Goal: Check status: Check status

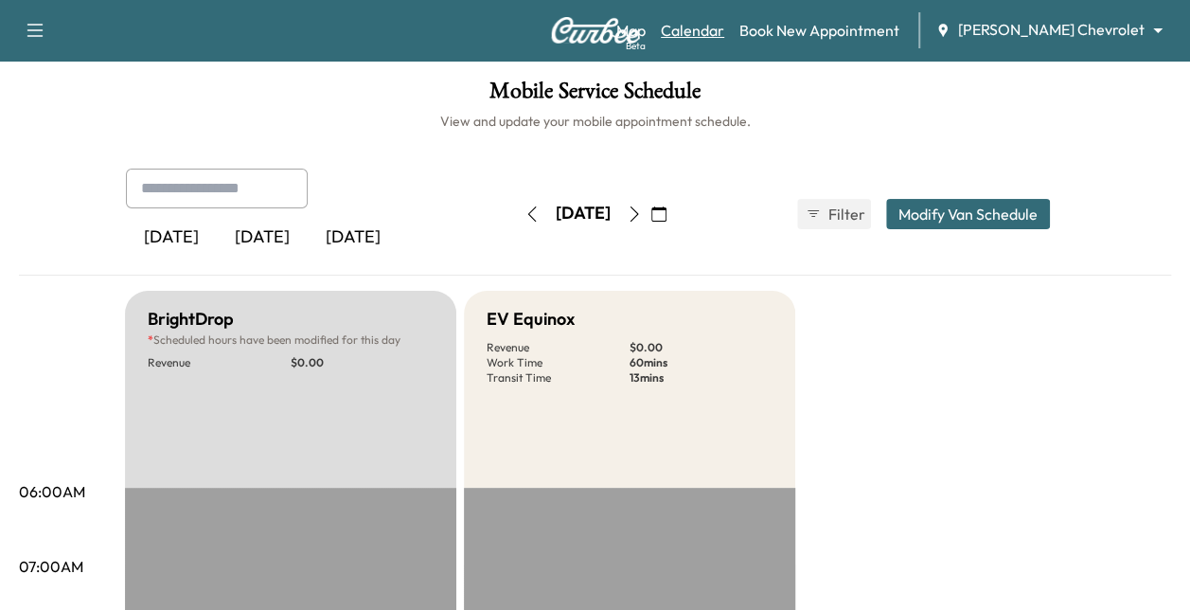
click at [724, 29] on link "Calendar" at bounding box center [692, 30] width 63 height 23
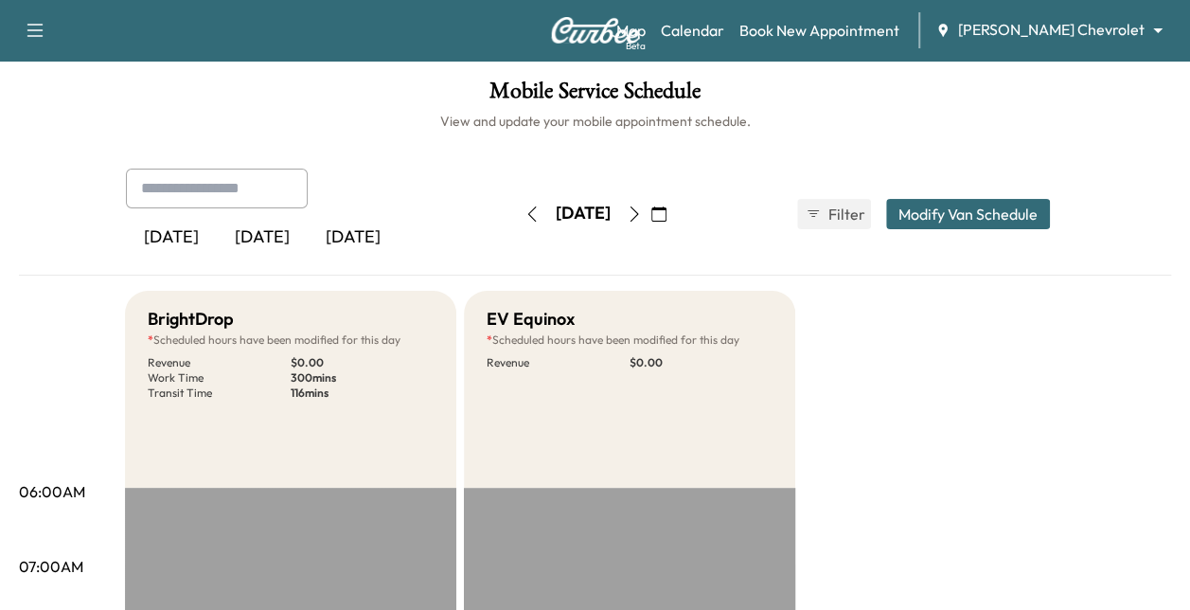
click at [642, 208] on icon "button" at bounding box center [634, 213] width 15 height 15
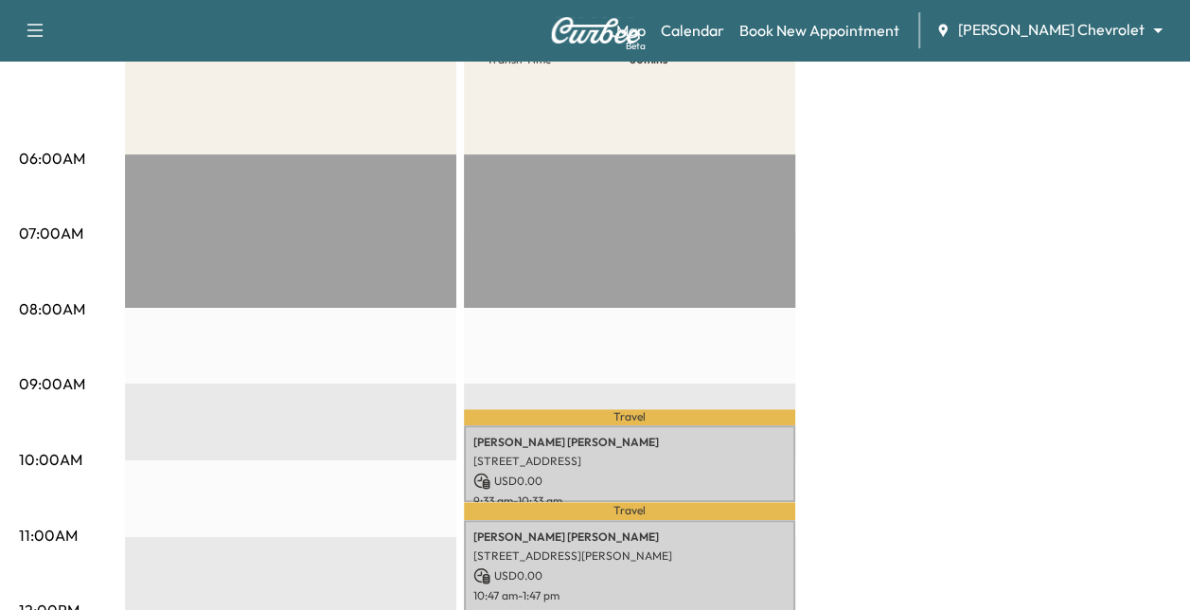
scroll to position [332, 0]
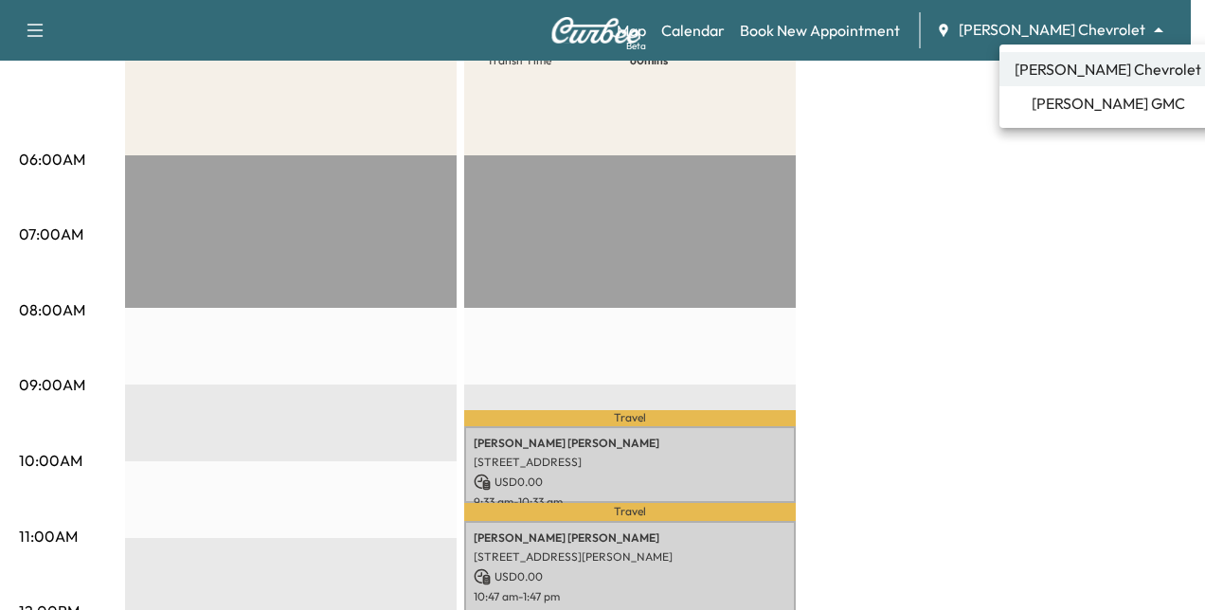
click at [1060, 93] on span "[PERSON_NAME] GMC" at bounding box center [1107, 103] width 153 height 23
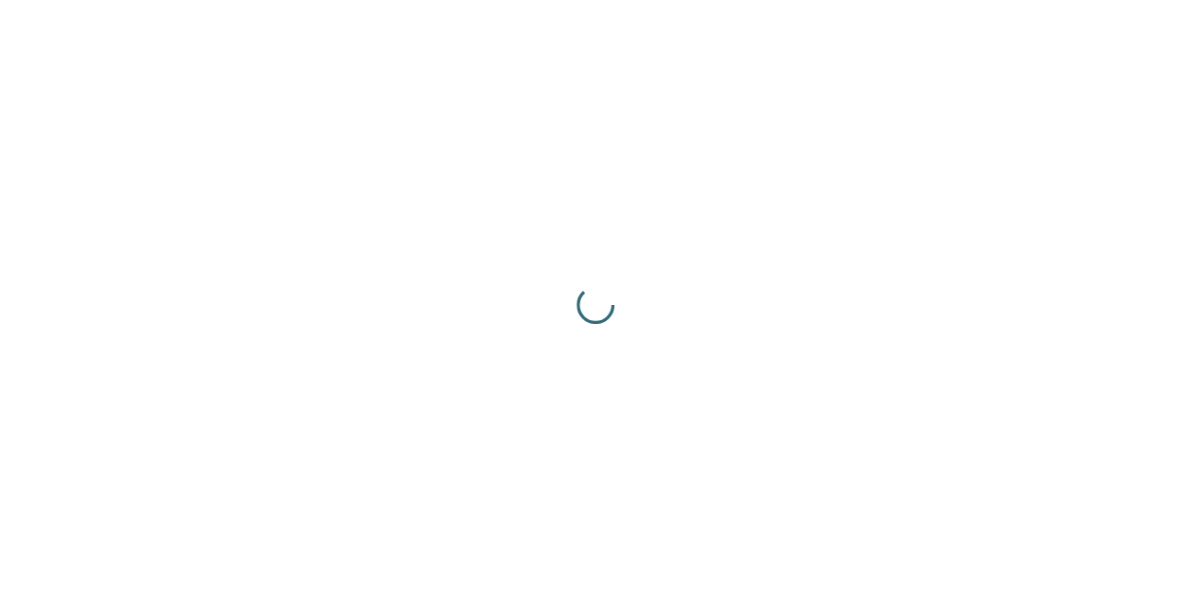
scroll to position [0, 0]
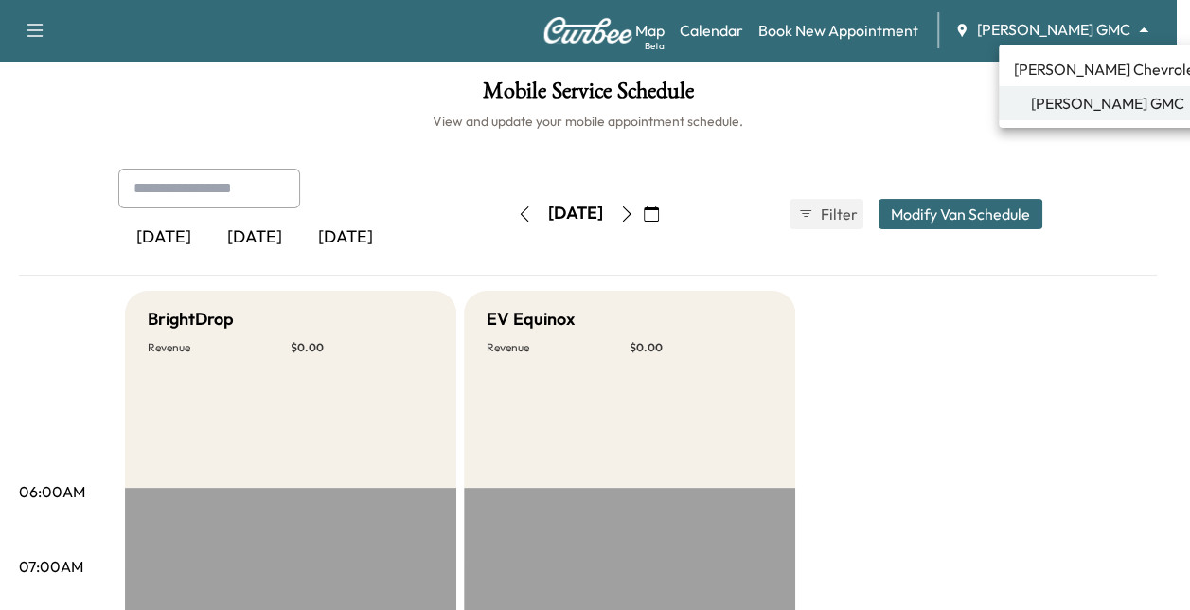
click at [1090, 35] on body "Support Log Out Map Beta Calendar Book New Appointment [PERSON_NAME] GMC ******…" at bounding box center [595, 305] width 1190 height 610
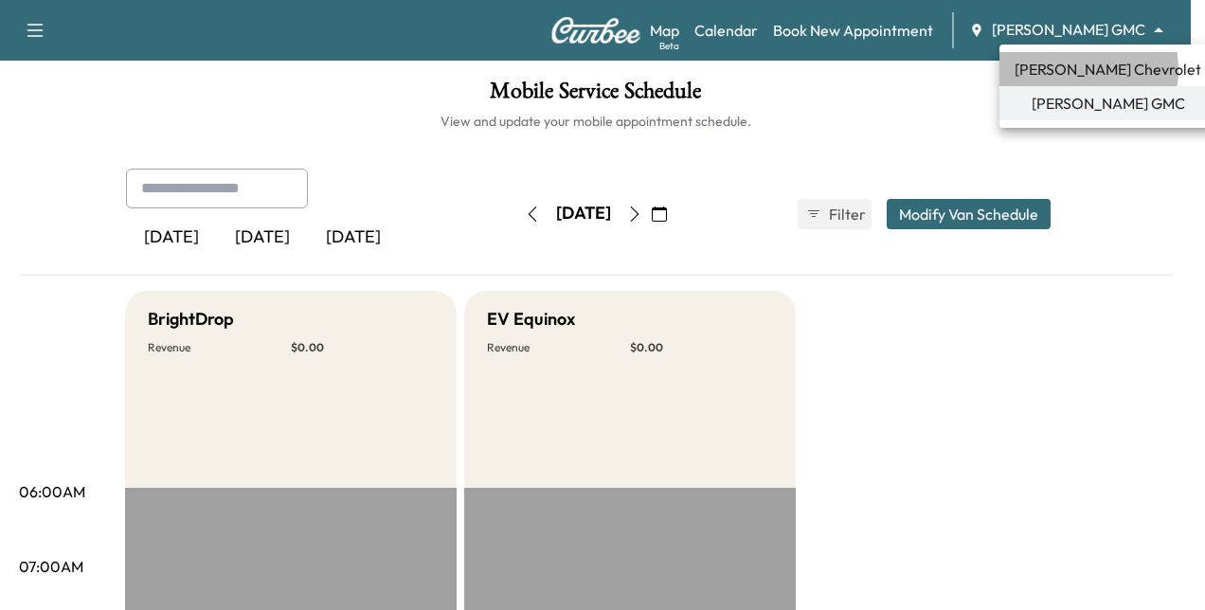
click at [1071, 70] on span "[PERSON_NAME] Chevrolet" at bounding box center [1107, 69] width 187 height 23
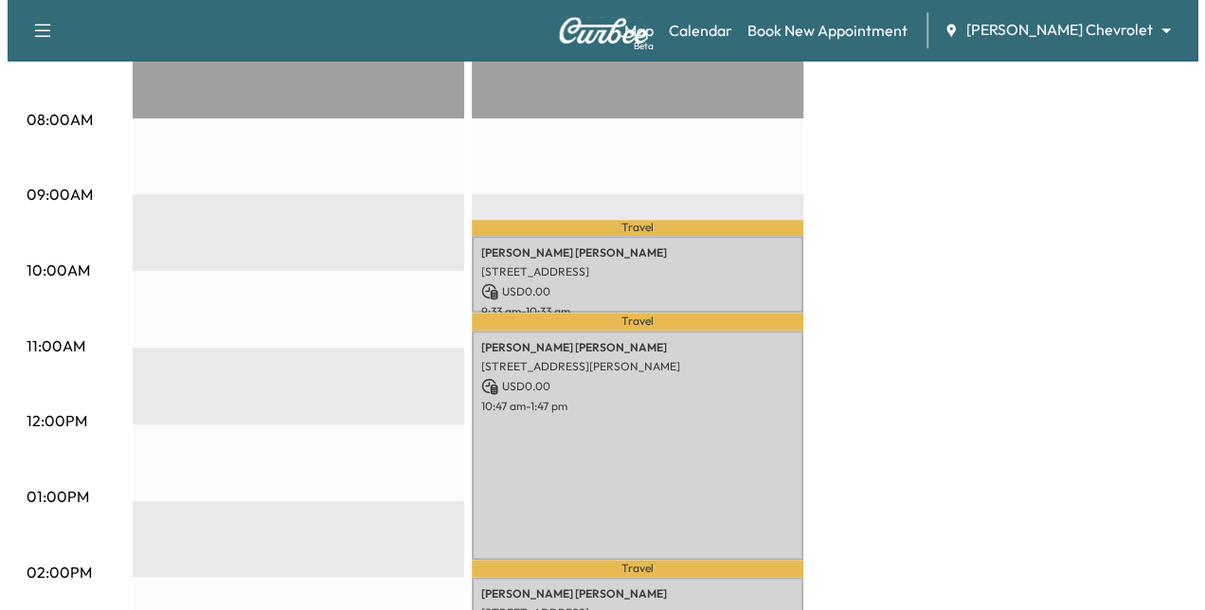
scroll to position [484, 0]
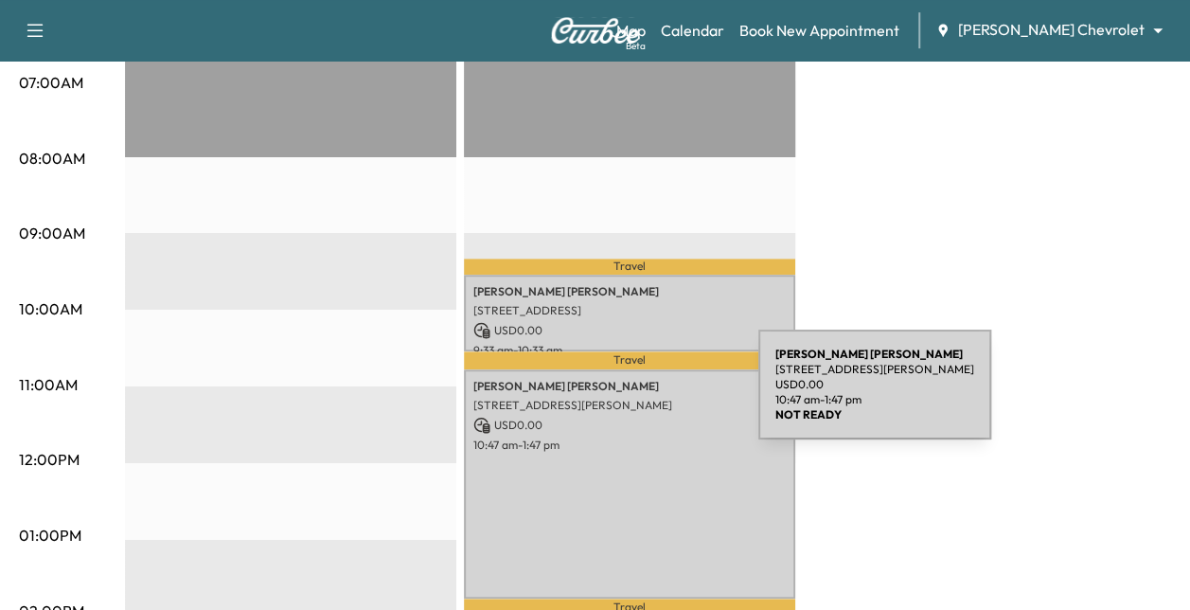
click at [617, 398] on p "[STREET_ADDRESS][PERSON_NAME]" at bounding box center [630, 405] width 313 height 15
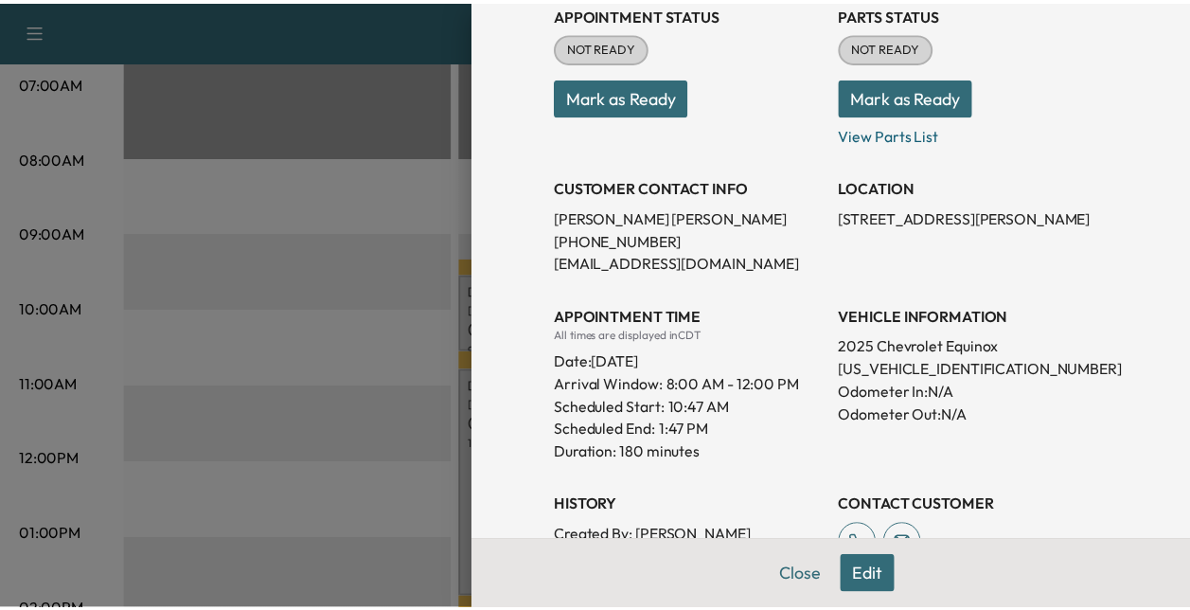
scroll to position [259, 0]
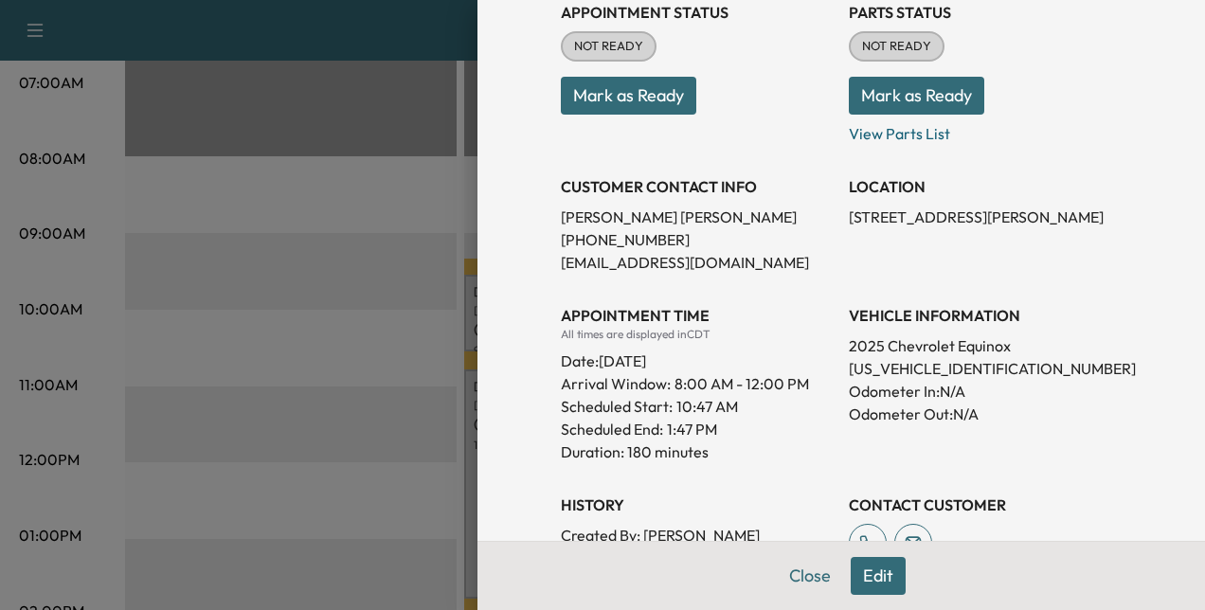
click at [884, 362] on p "[US_VEHICLE_IDENTIFICATION_NUMBER]" at bounding box center [985, 368] width 273 height 23
copy p "[US_VEHICLE_IDENTIFICATION_NUMBER]"
click at [792, 573] on button "Close" at bounding box center [810, 576] width 66 height 38
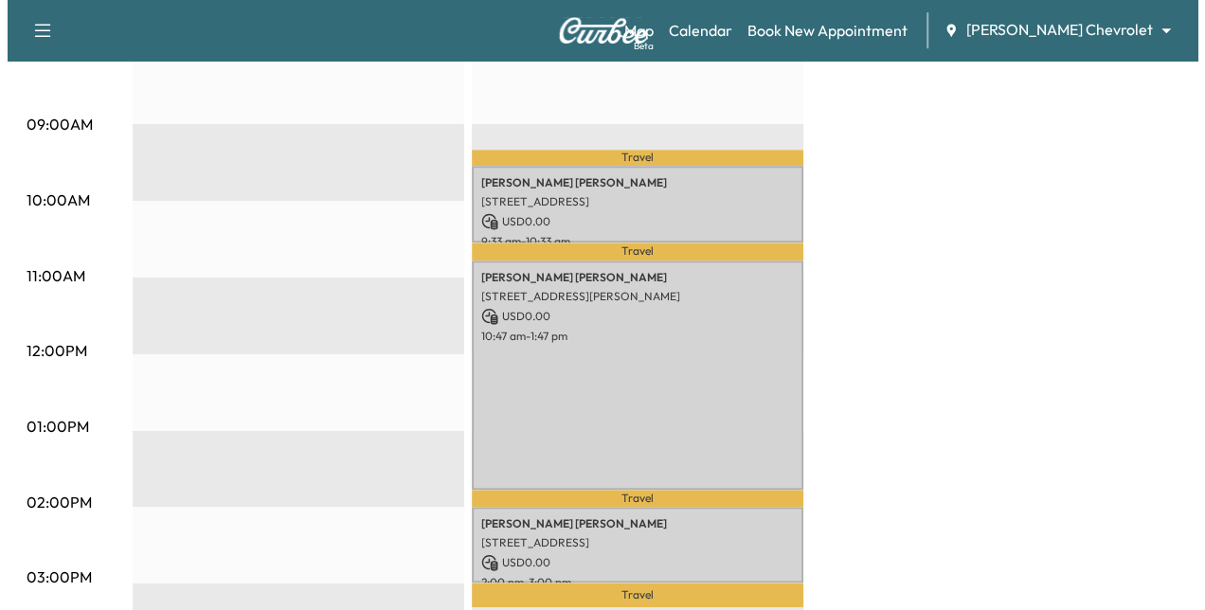
scroll to position [598, 0]
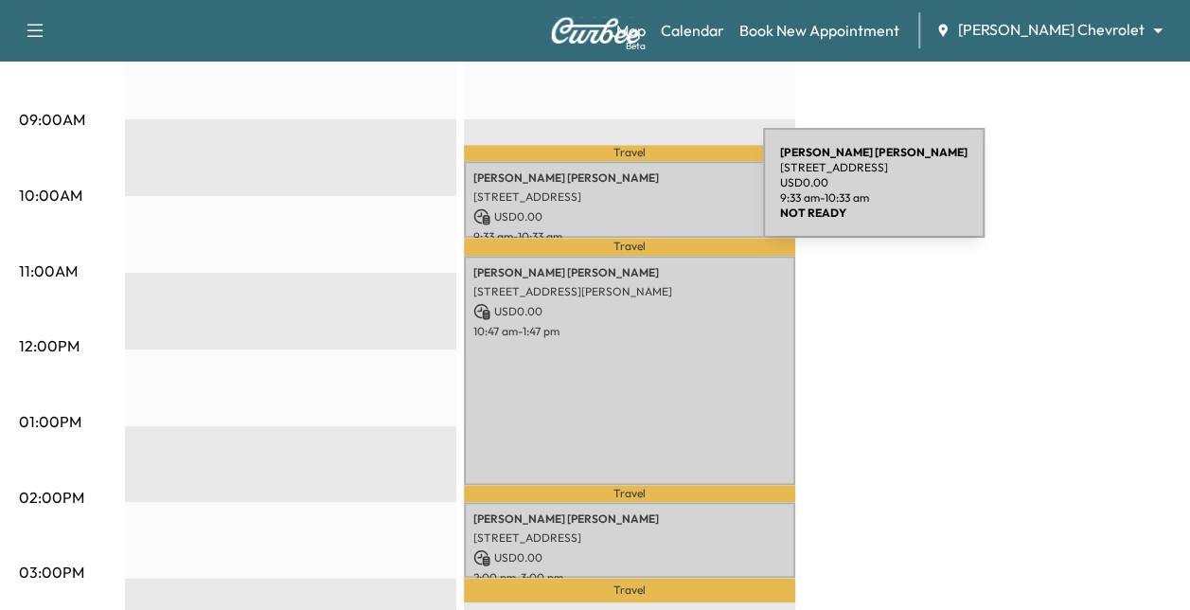
click at [621, 194] on p "[STREET_ADDRESS]" at bounding box center [630, 196] width 313 height 15
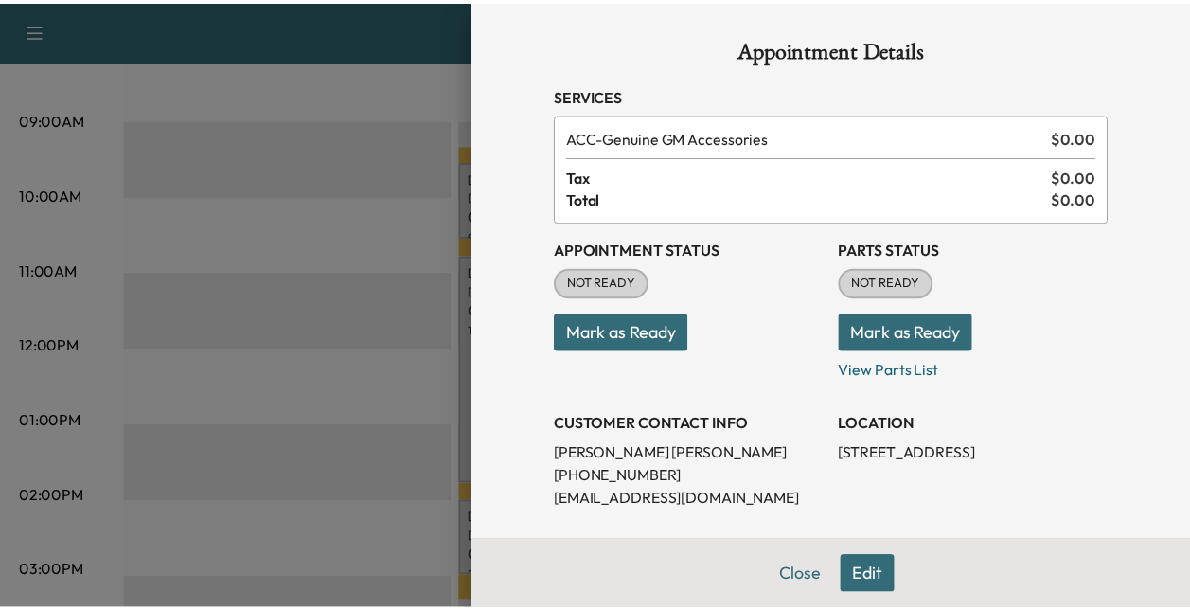
scroll to position [136, 0]
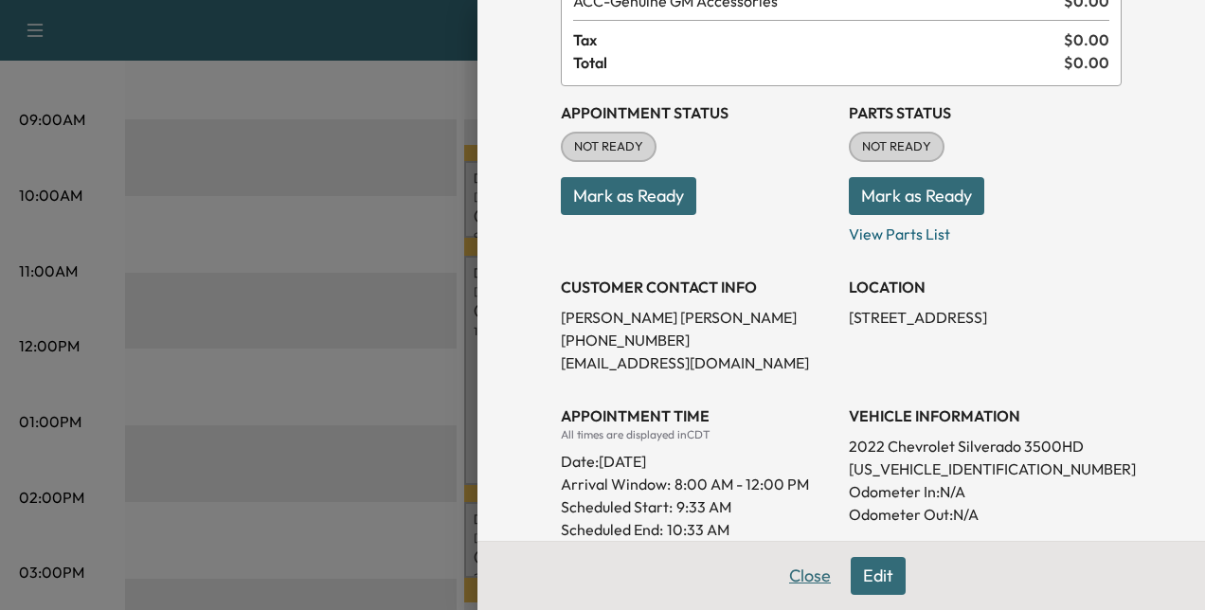
click at [781, 565] on button "Close" at bounding box center [810, 576] width 66 height 38
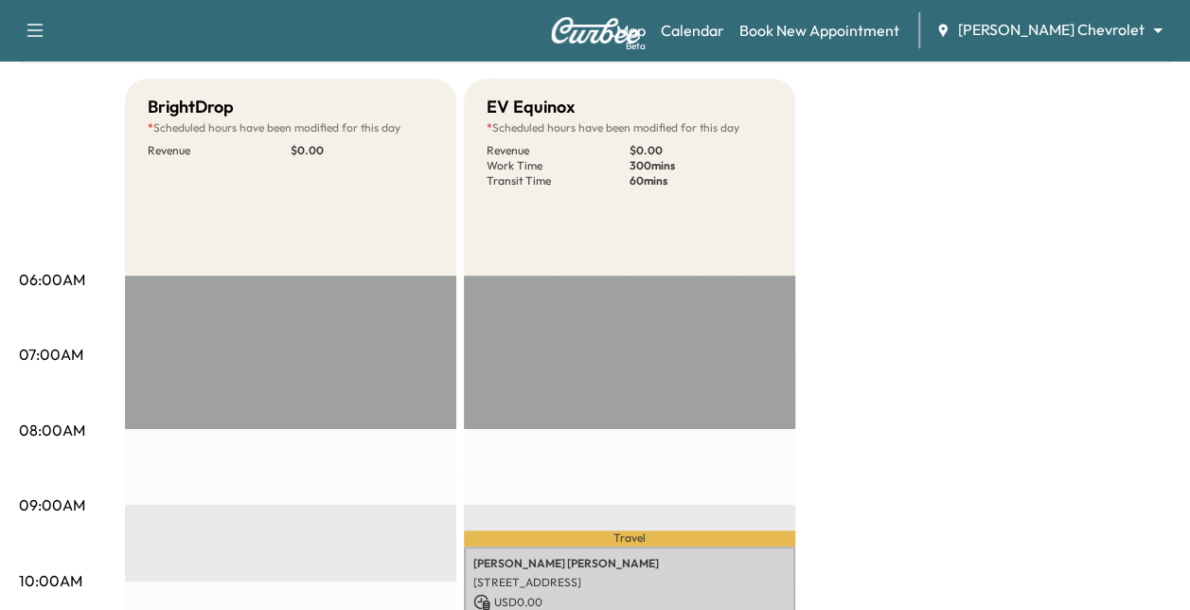
scroll to position [0, 0]
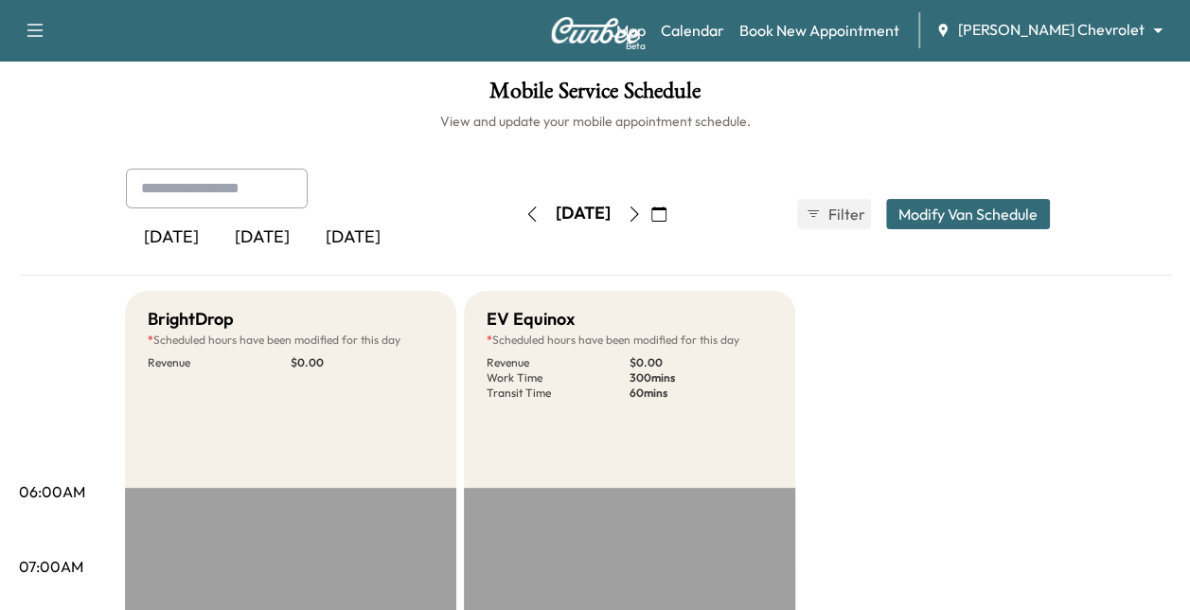
click at [642, 213] on icon "button" at bounding box center [634, 213] width 15 height 15
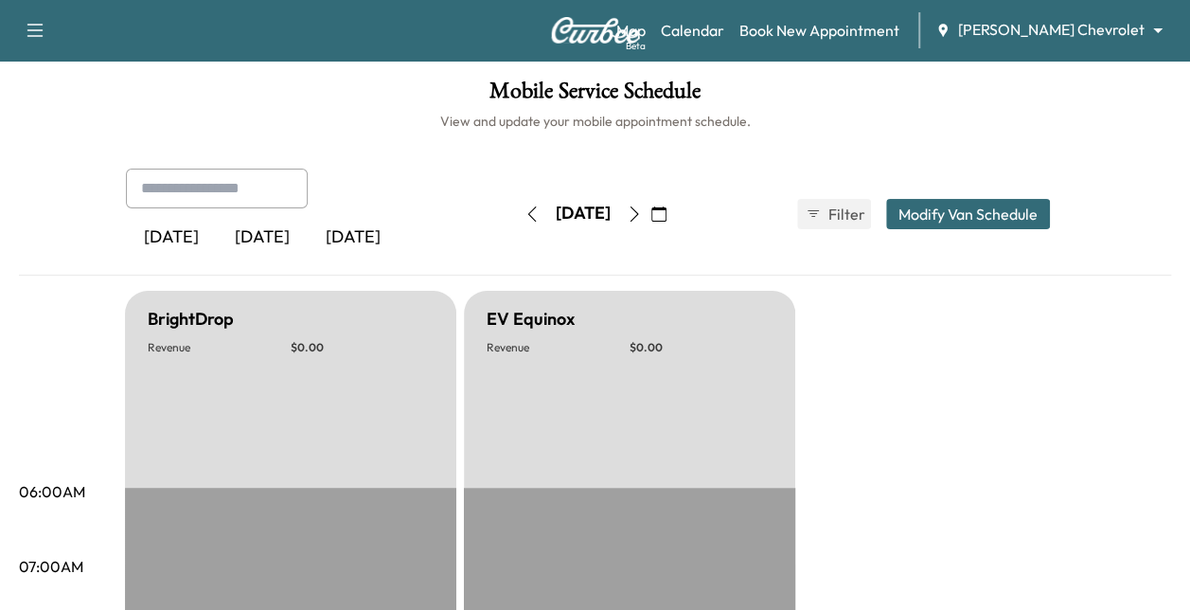
click at [642, 207] on icon "button" at bounding box center [634, 213] width 15 height 15
click at [642, 206] on icon "button" at bounding box center [634, 213] width 15 height 15
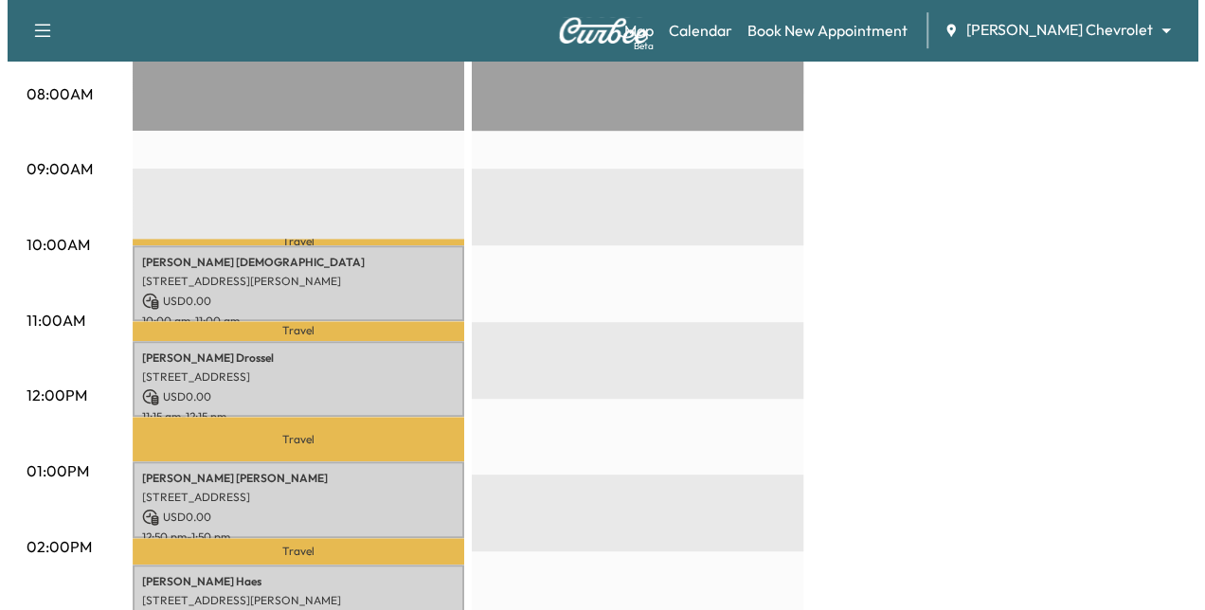
scroll to position [549, 0]
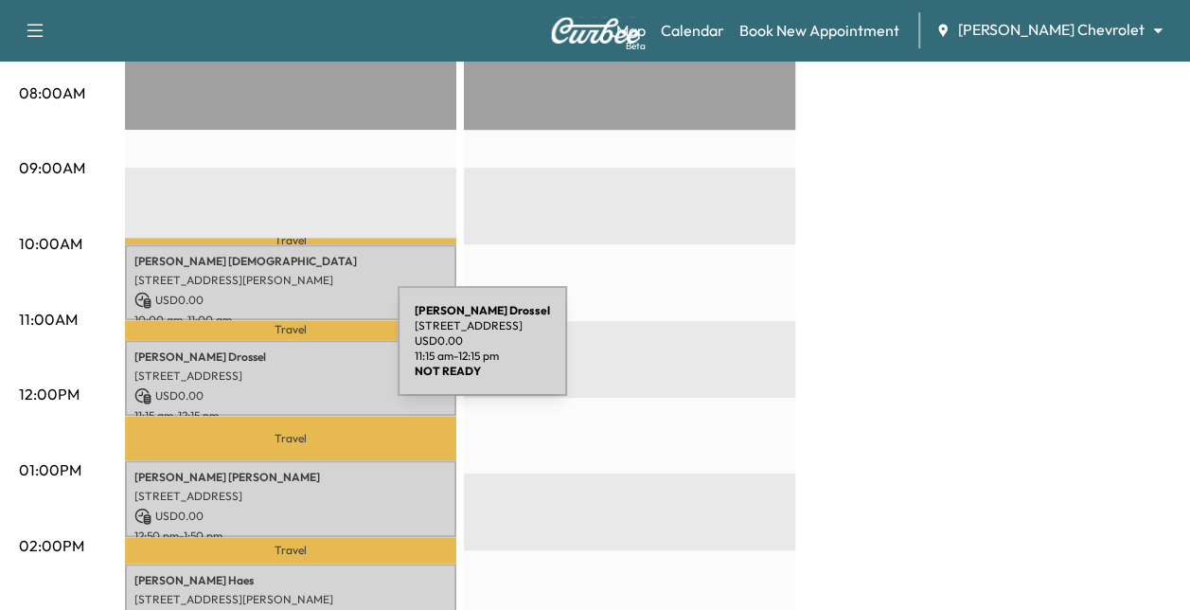
click at [257, 350] on p "[PERSON_NAME]" at bounding box center [290, 356] width 313 height 15
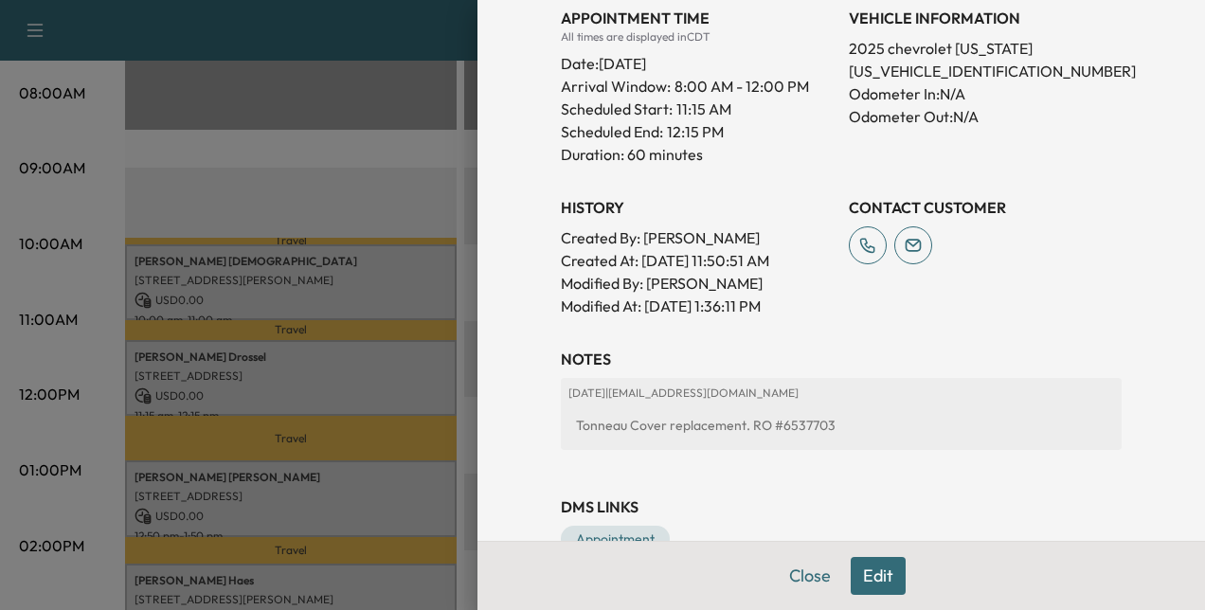
scroll to position [541, 0]
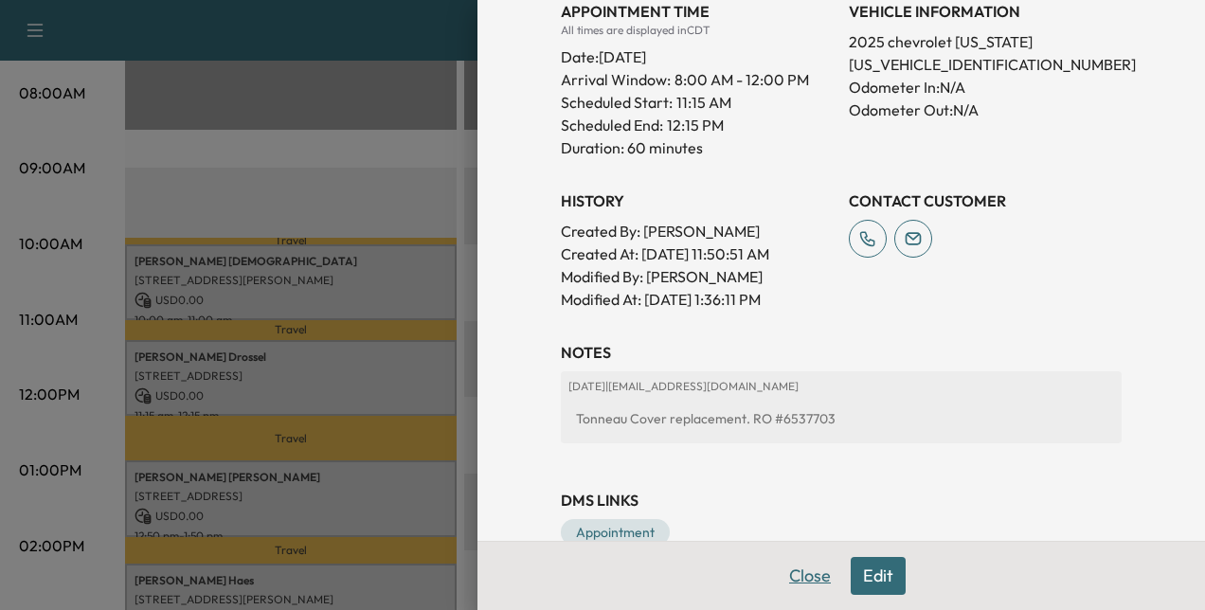
click at [796, 568] on button "Close" at bounding box center [810, 576] width 66 height 38
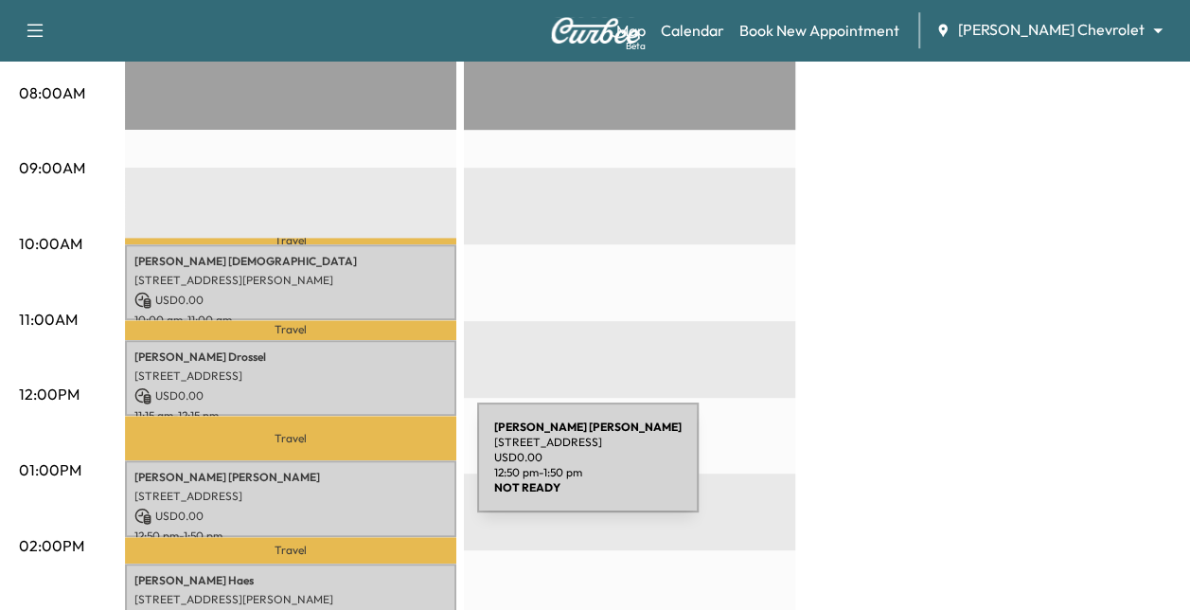
click at [328, 473] on p "[PERSON_NAME]" at bounding box center [290, 477] width 313 height 15
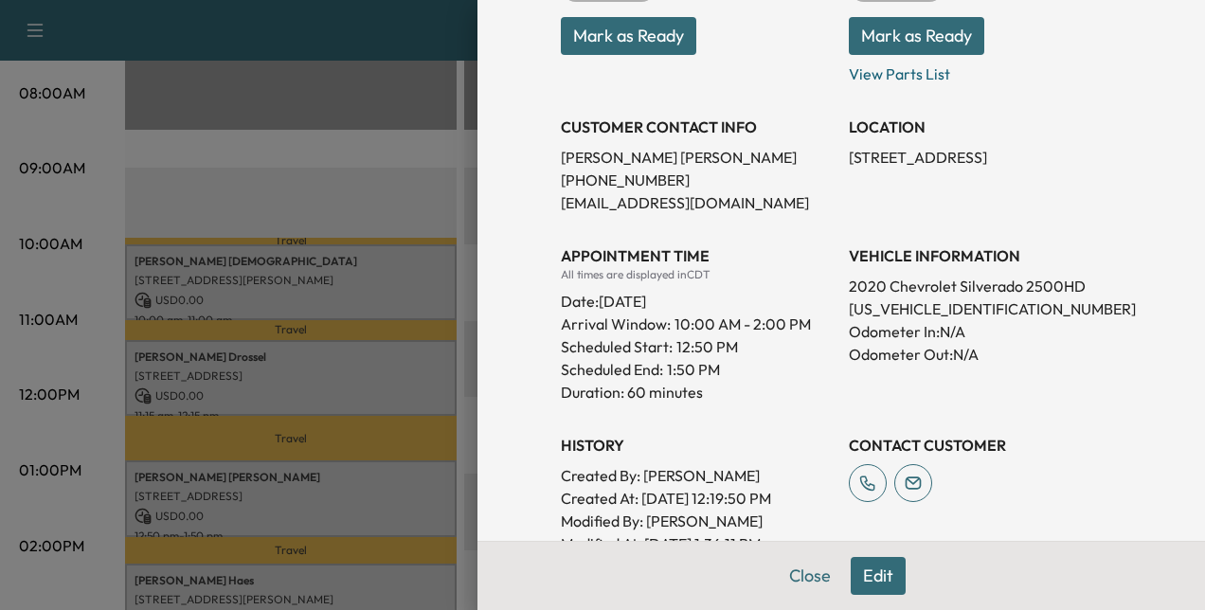
scroll to position [310, 0]
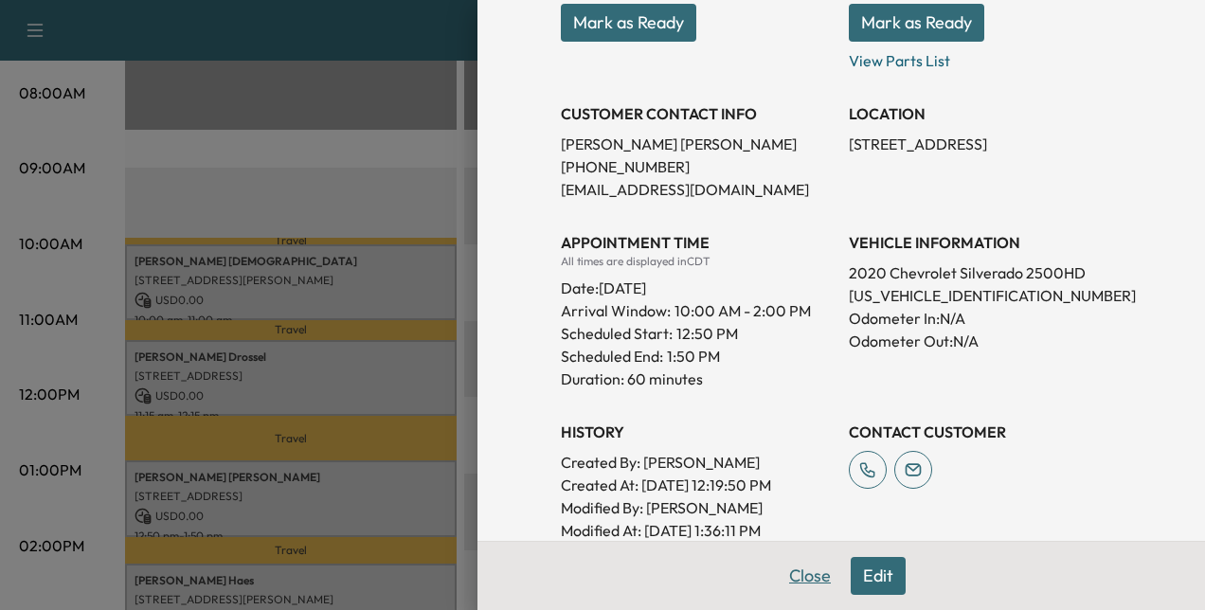
click at [779, 572] on button "Close" at bounding box center [810, 576] width 66 height 38
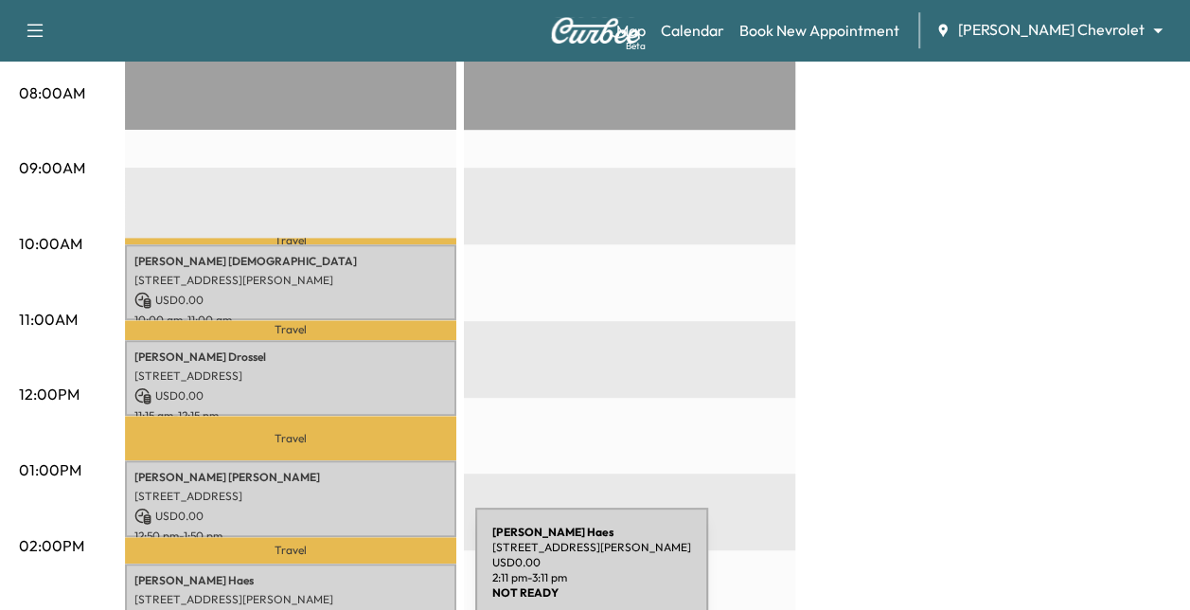
click at [333, 574] on p "[PERSON_NAME] [PERSON_NAME]" at bounding box center [290, 580] width 313 height 15
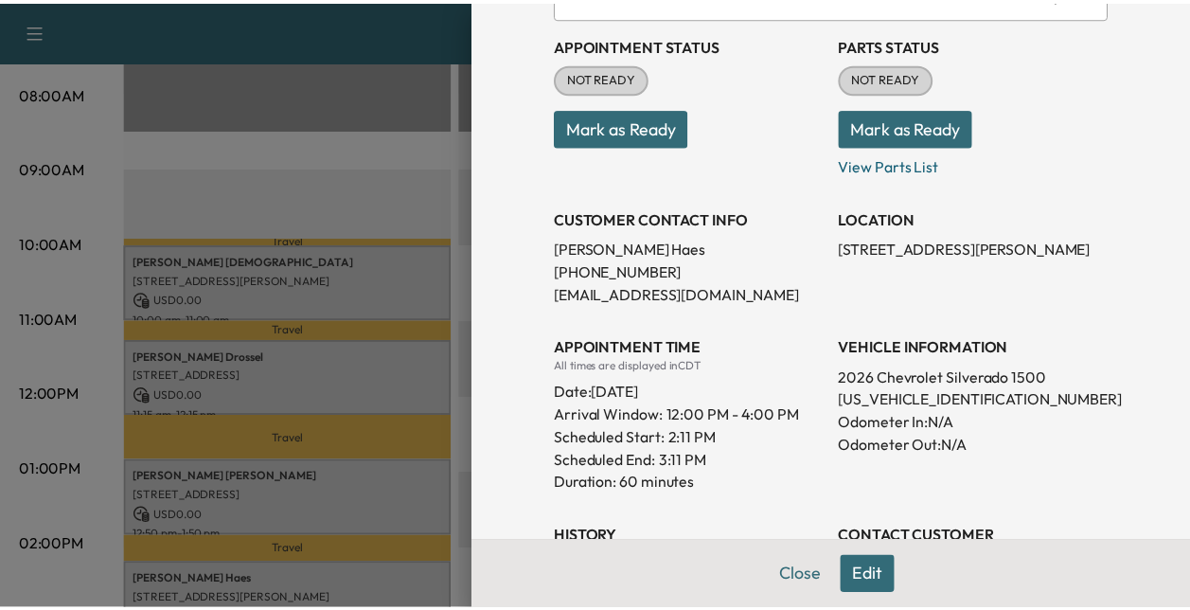
scroll to position [206, 0]
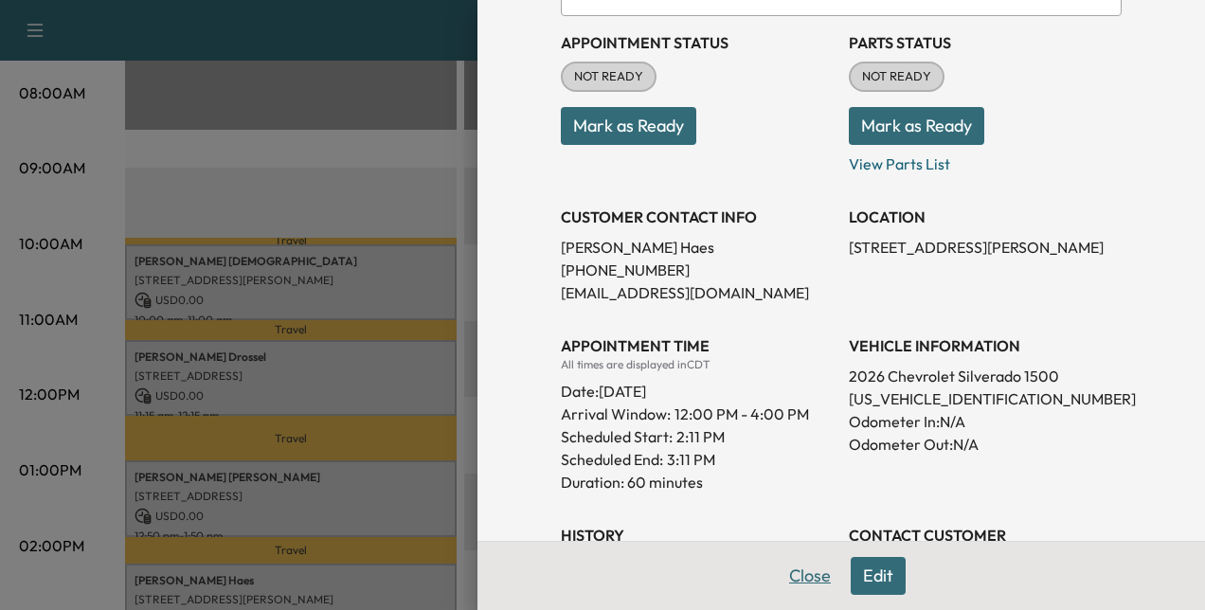
click at [810, 574] on button "Close" at bounding box center [810, 576] width 66 height 38
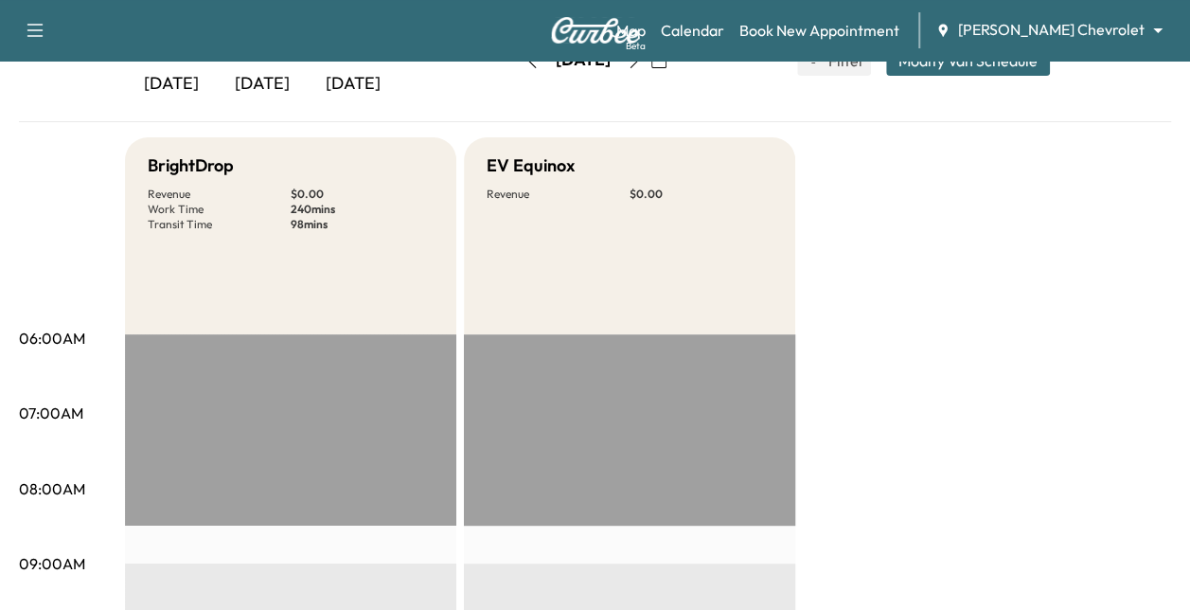
scroll to position [0, 0]
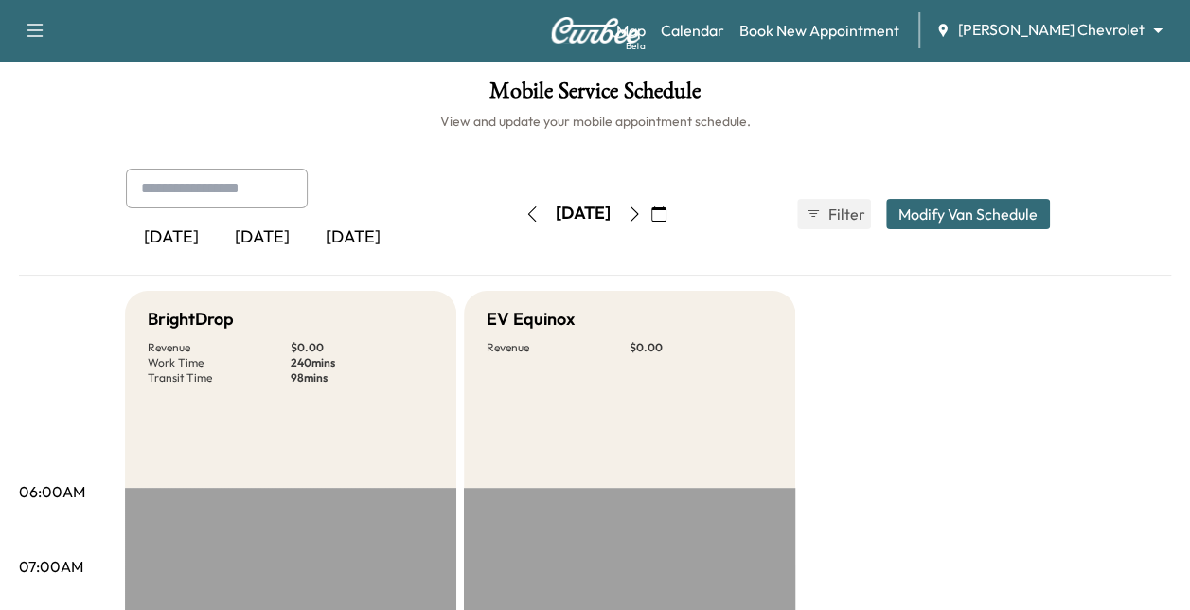
click at [642, 215] on icon "button" at bounding box center [634, 213] width 15 height 15
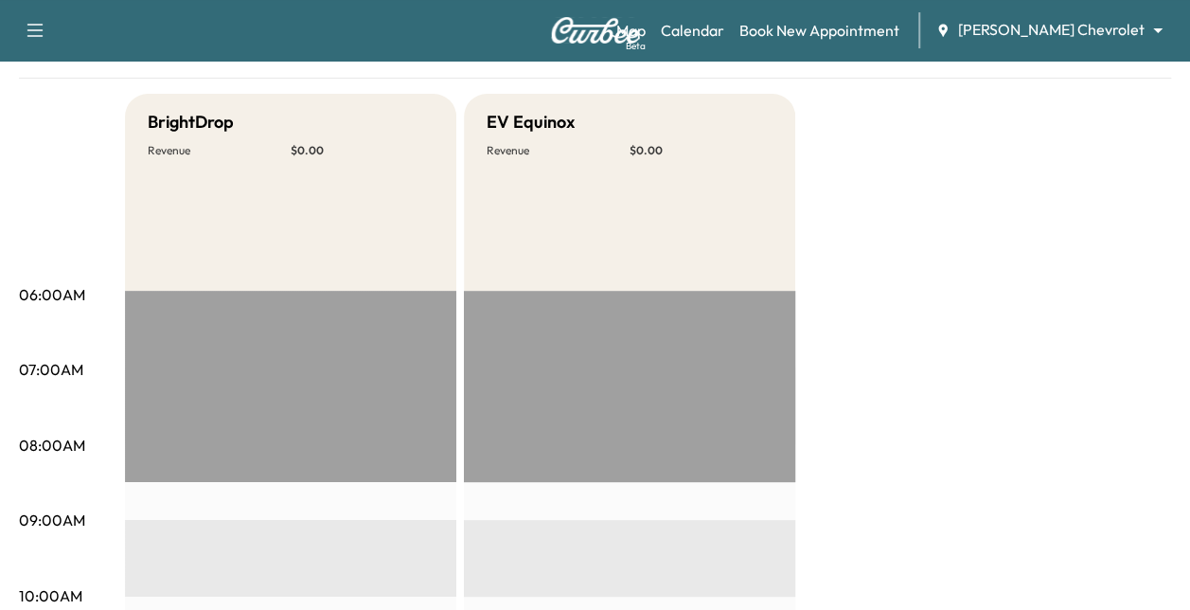
scroll to position [88, 0]
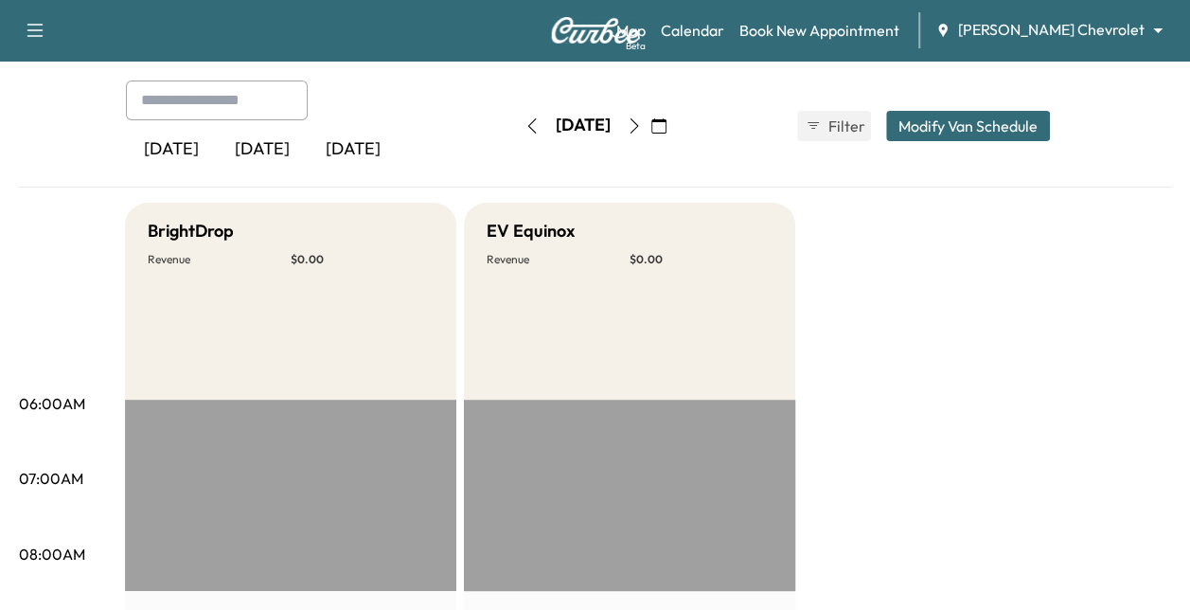
click at [642, 130] on icon "button" at bounding box center [634, 125] width 15 height 15
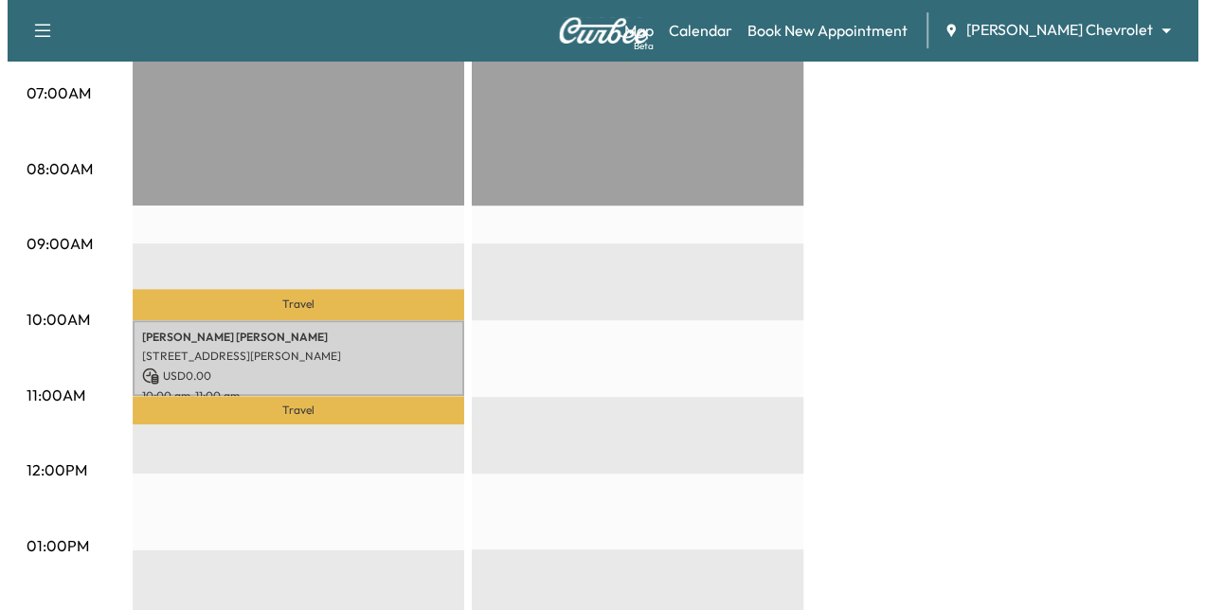
scroll to position [474, 0]
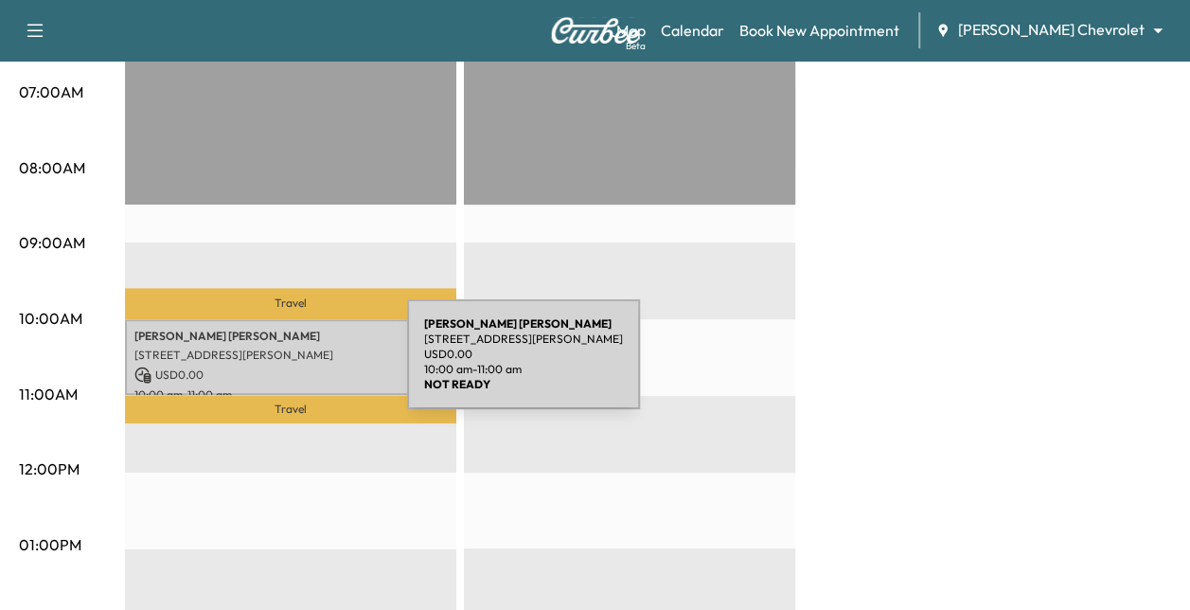
click at [266, 367] on p "USD 0.00" at bounding box center [290, 375] width 313 height 17
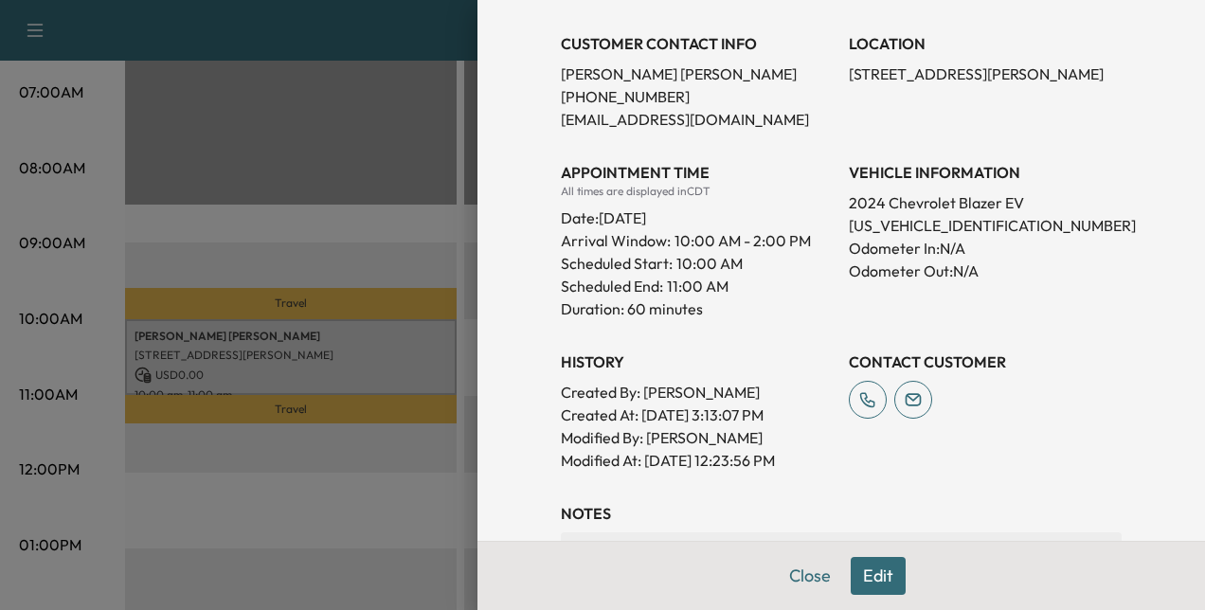
scroll to position [295, 0]
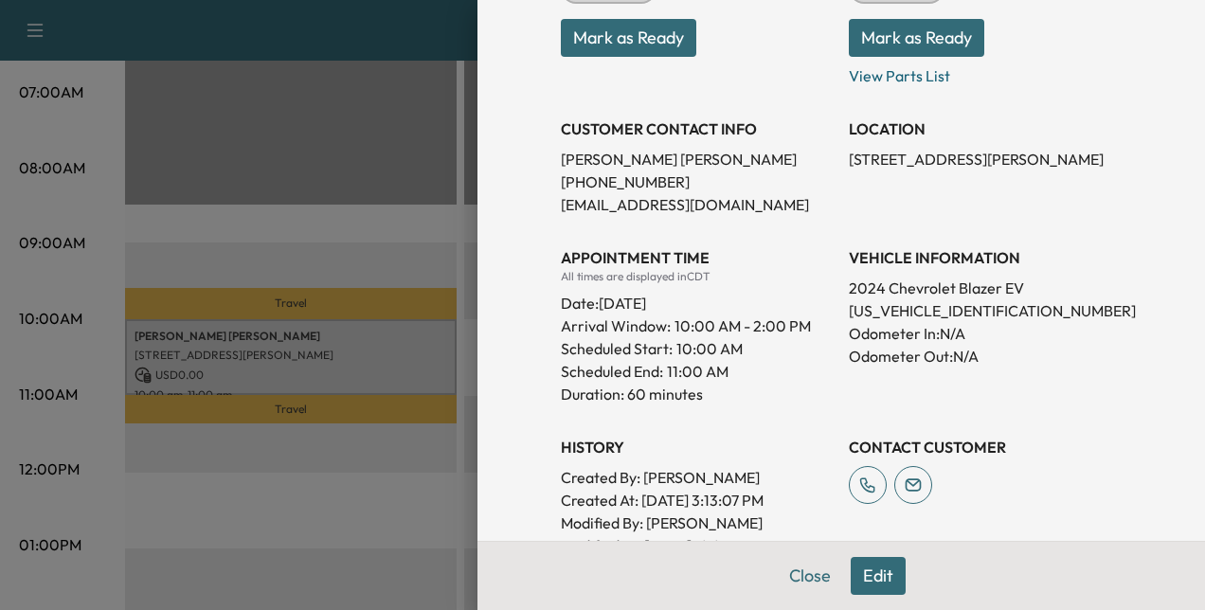
click at [858, 574] on button "Edit" at bounding box center [877, 576] width 55 height 38
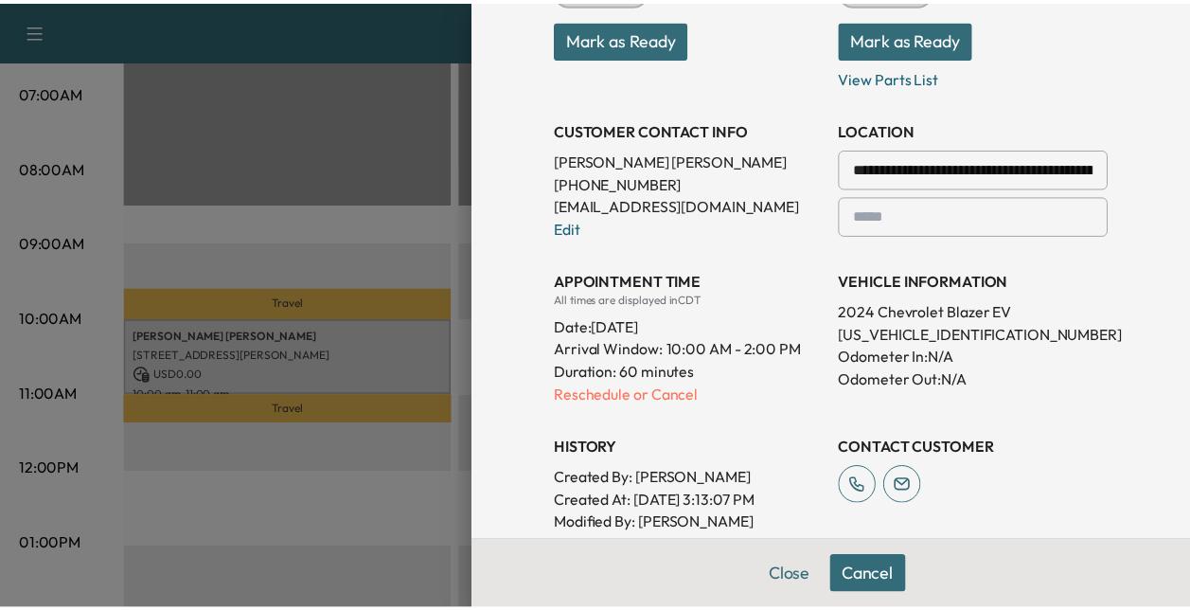
scroll to position [0, 0]
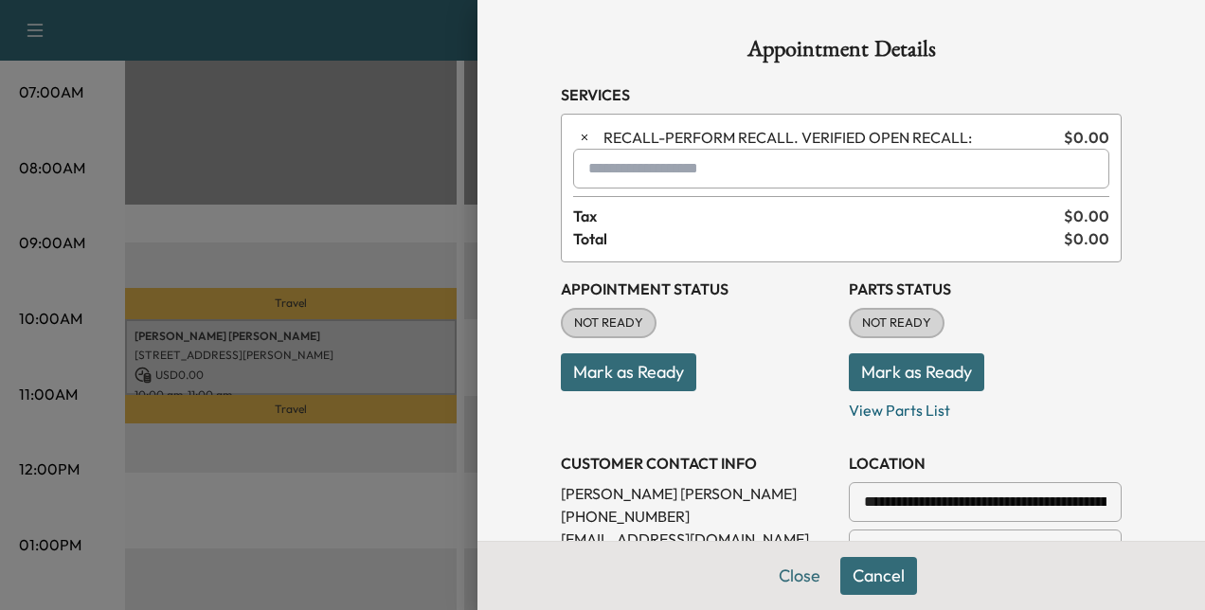
click at [697, 169] on input "text" at bounding box center [841, 169] width 536 height 40
type input "*"
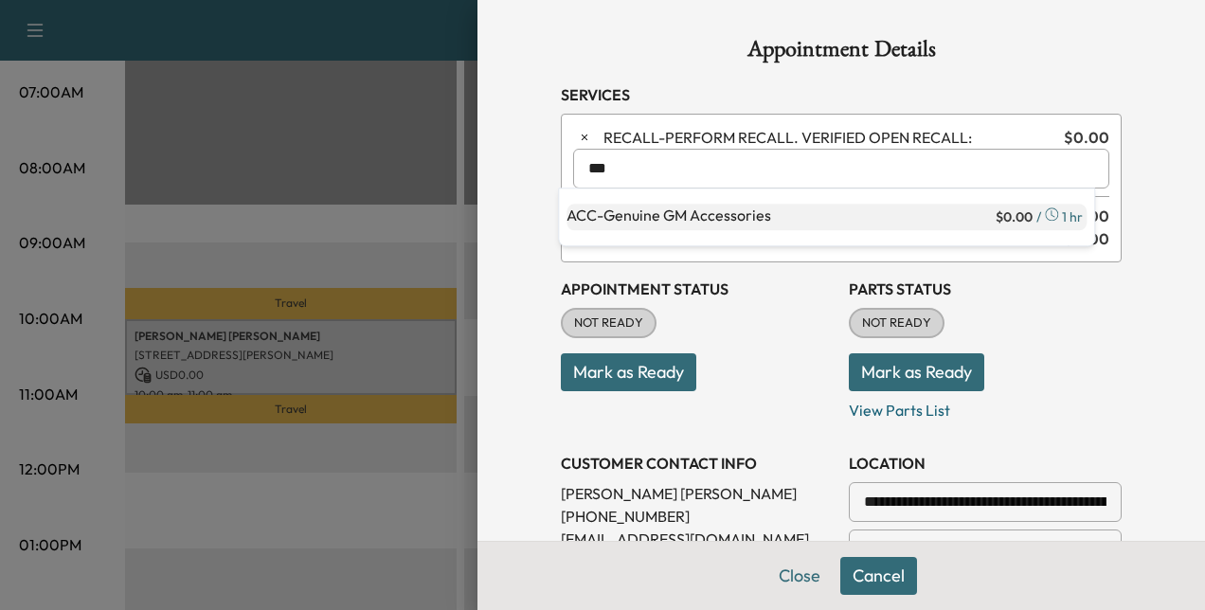
click at [696, 216] on p "ACC - Genuine GM Accessories" at bounding box center [778, 217] width 425 height 27
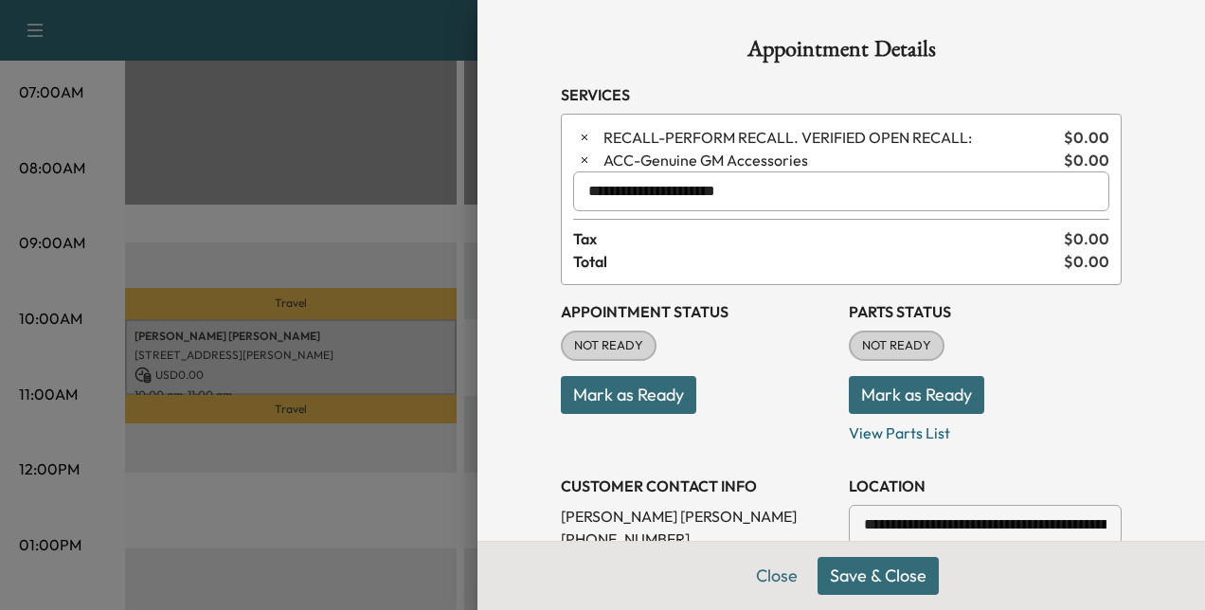
type input "**********"
click at [850, 579] on button "Save & Close" at bounding box center [877, 576] width 121 height 38
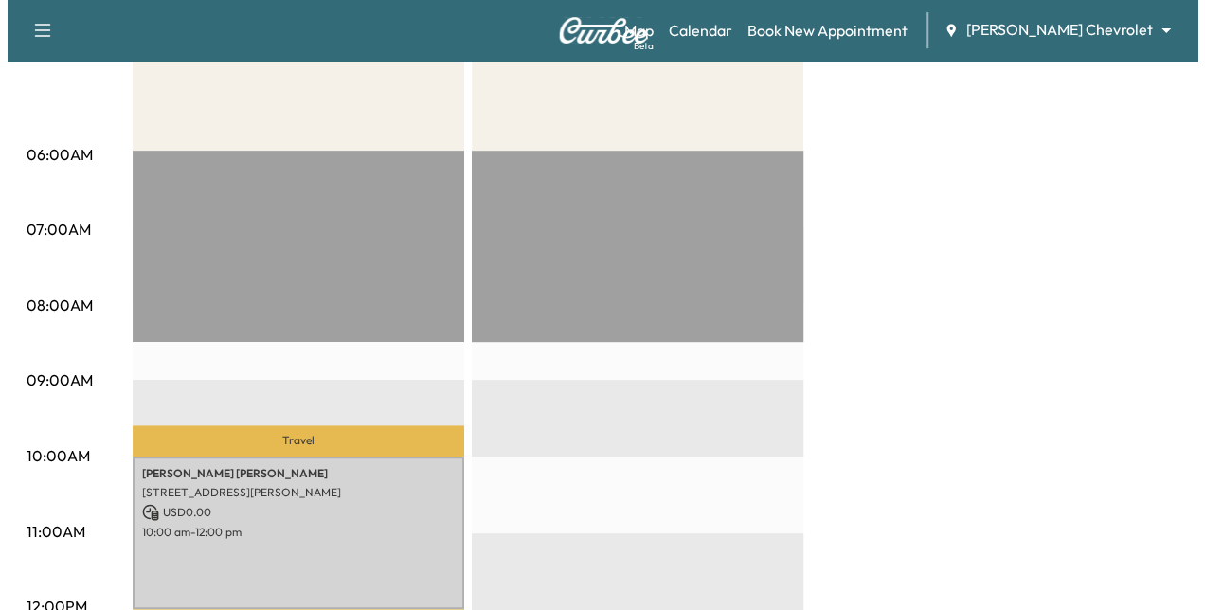
scroll to position [465, 0]
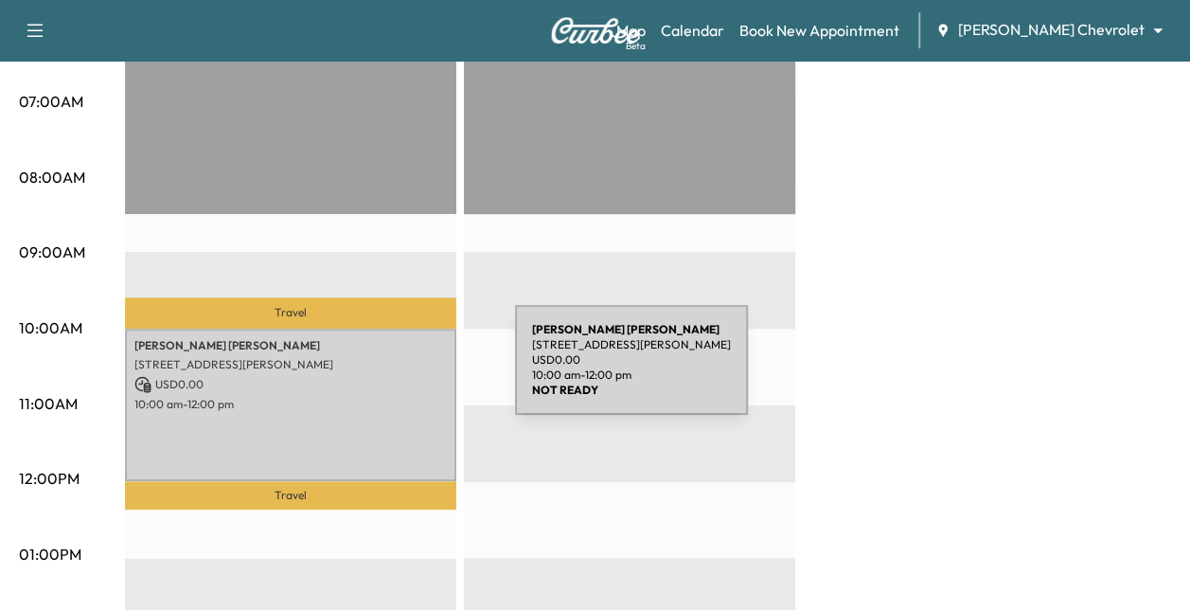
click at [373, 376] on p "USD 0.00" at bounding box center [290, 384] width 313 height 17
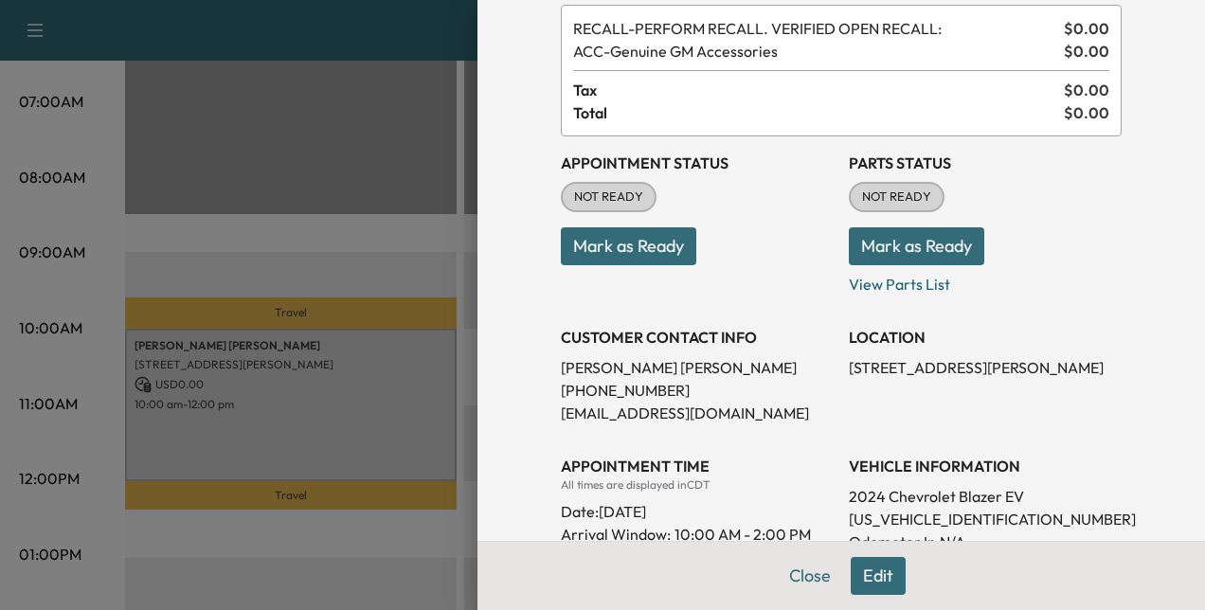
scroll to position [151, 0]
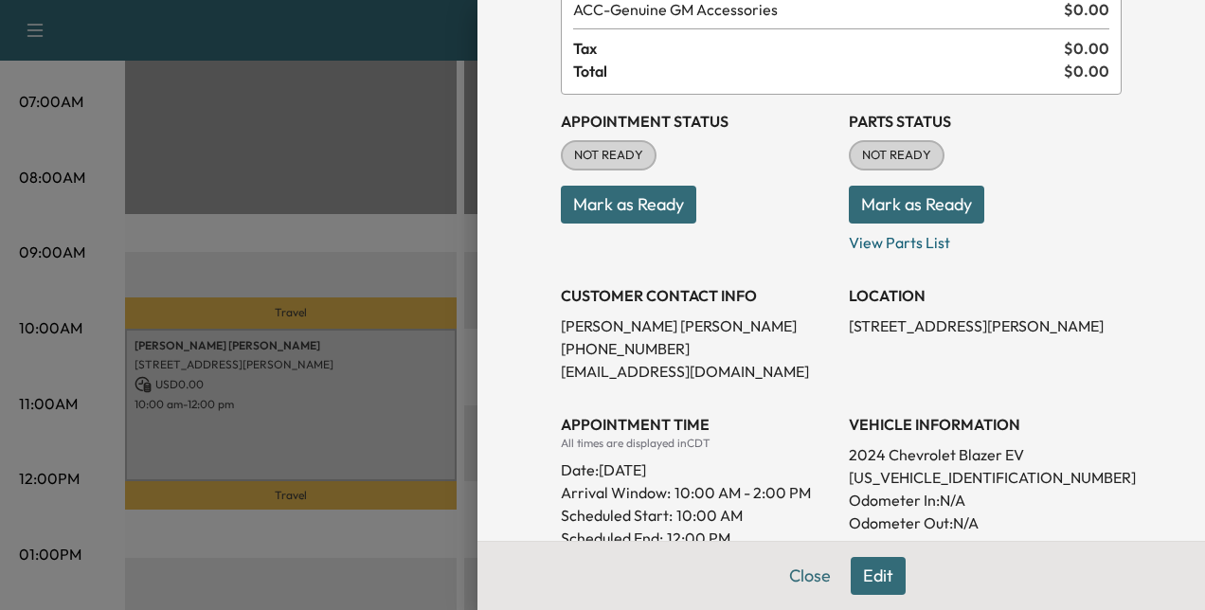
click at [947, 476] on p "[US_VEHICLE_IDENTIFICATION_NUMBER]" at bounding box center [985, 477] width 273 height 23
copy p "[US_VEHICLE_IDENTIFICATION_NUMBER]"
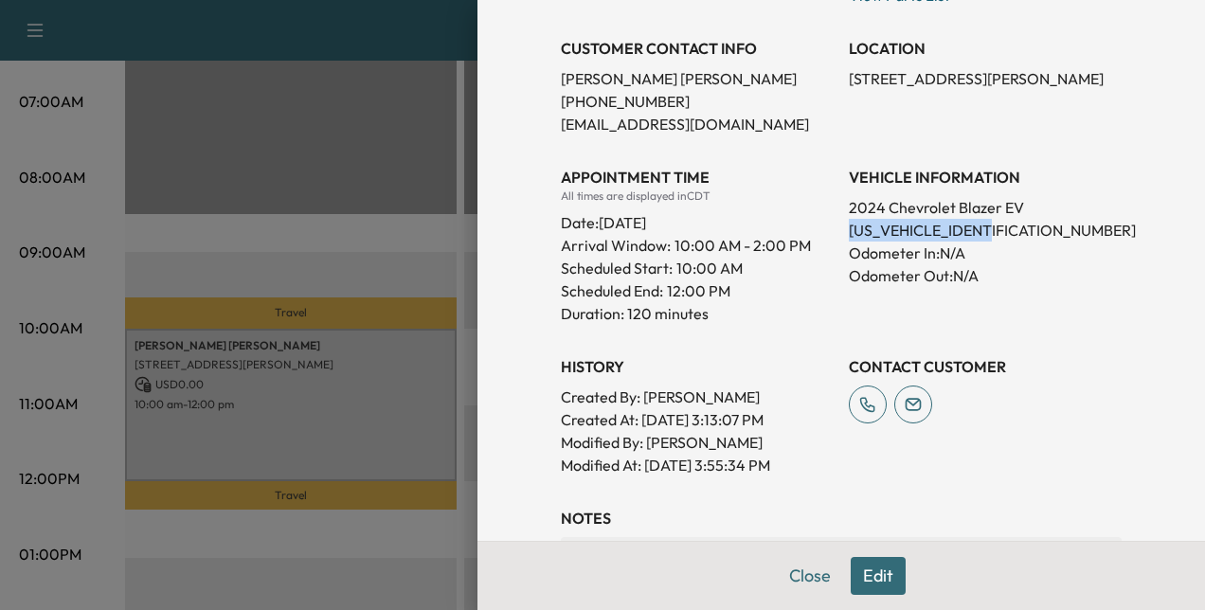
scroll to position [399, 0]
click at [794, 576] on button "Close" at bounding box center [810, 576] width 66 height 38
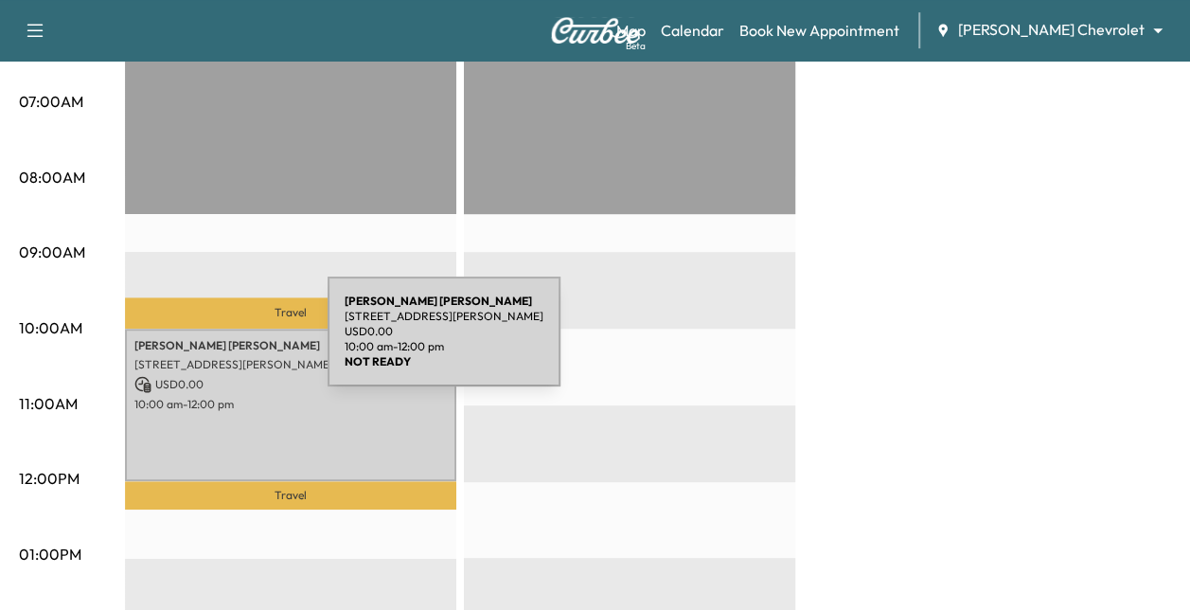
click at [207, 349] on div "[PERSON_NAME] [STREET_ADDRESS][PERSON_NAME] USD 0.00 10:00 am - 12:00 pm" at bounding box center [290, 405] width 331 height 153
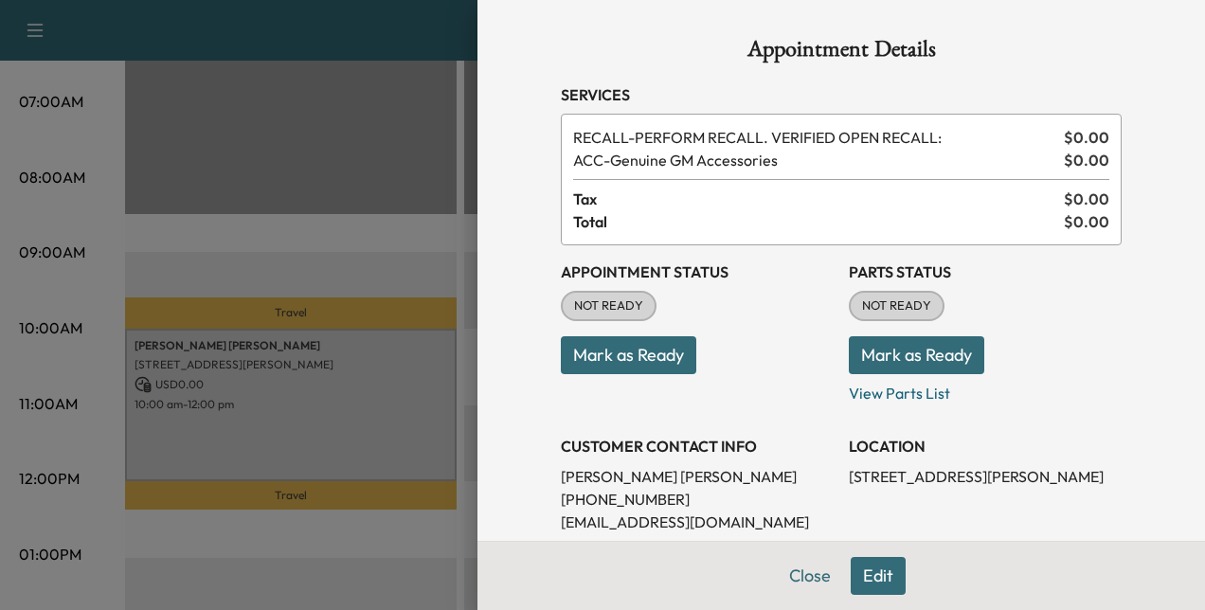
scroll to position [218, 0]
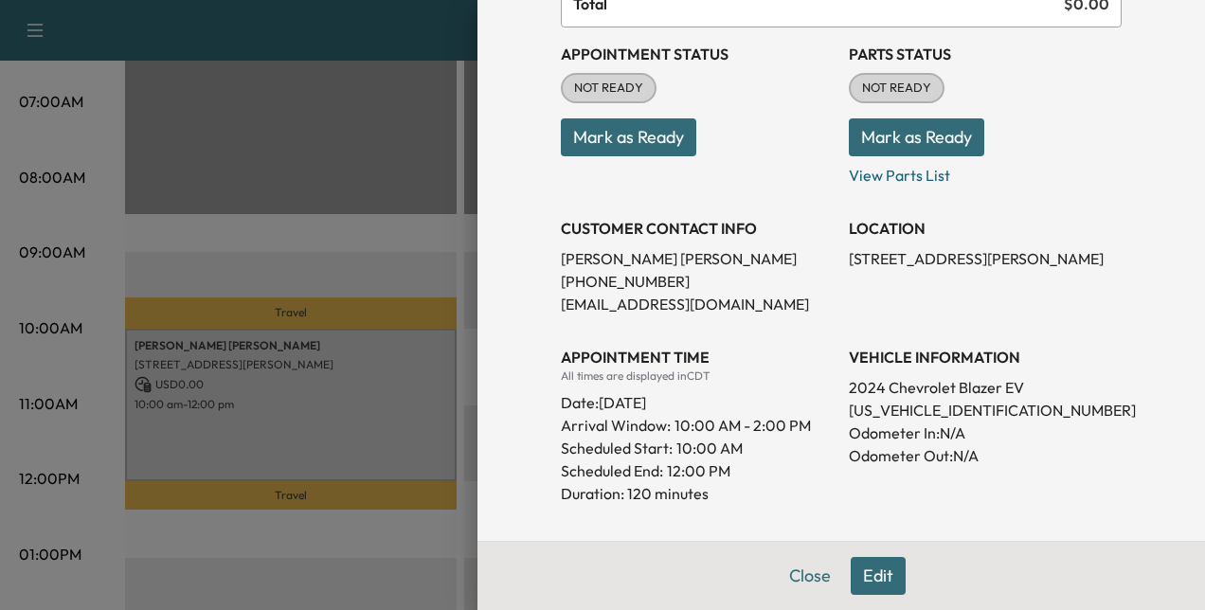
click at [634, 253] on p "[PERSON_NAME]" at bounding box center [697, 258] width 273 height 23
drag, startPoint x: 634, startPoint y: 253, endPoint x: 616, endPoint y: 256, distance: 18.2
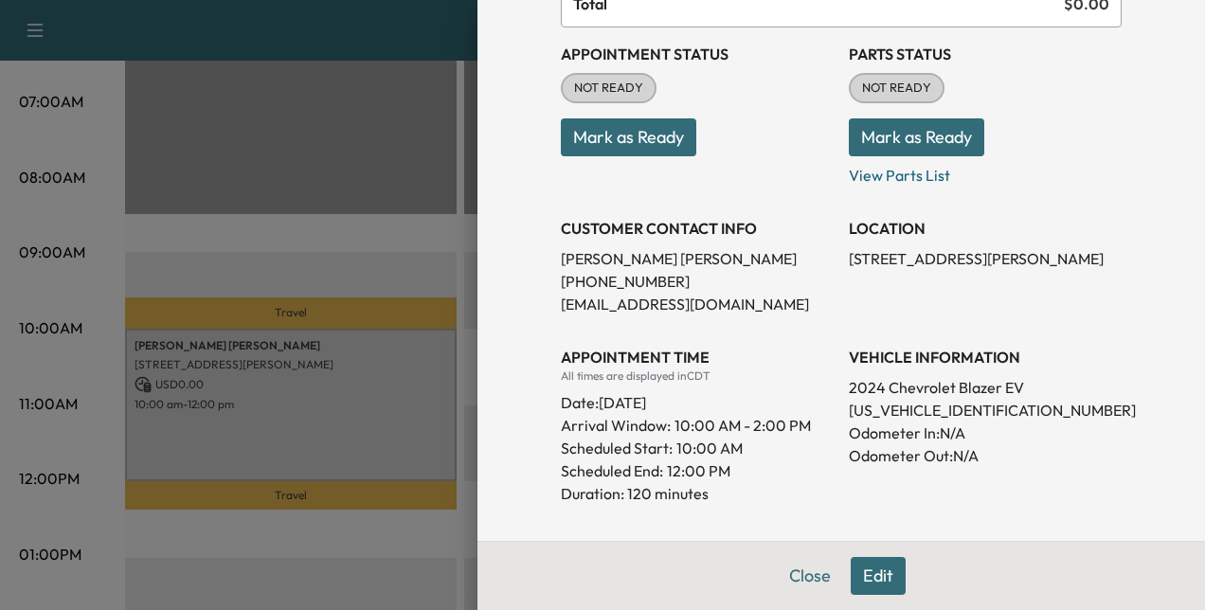
click at [616, 256] on p "[PERSON_NAME]" at bounding box center [697, 258] width 273 height 23
